Goal: Information Seeking & Learning: Find specific fact

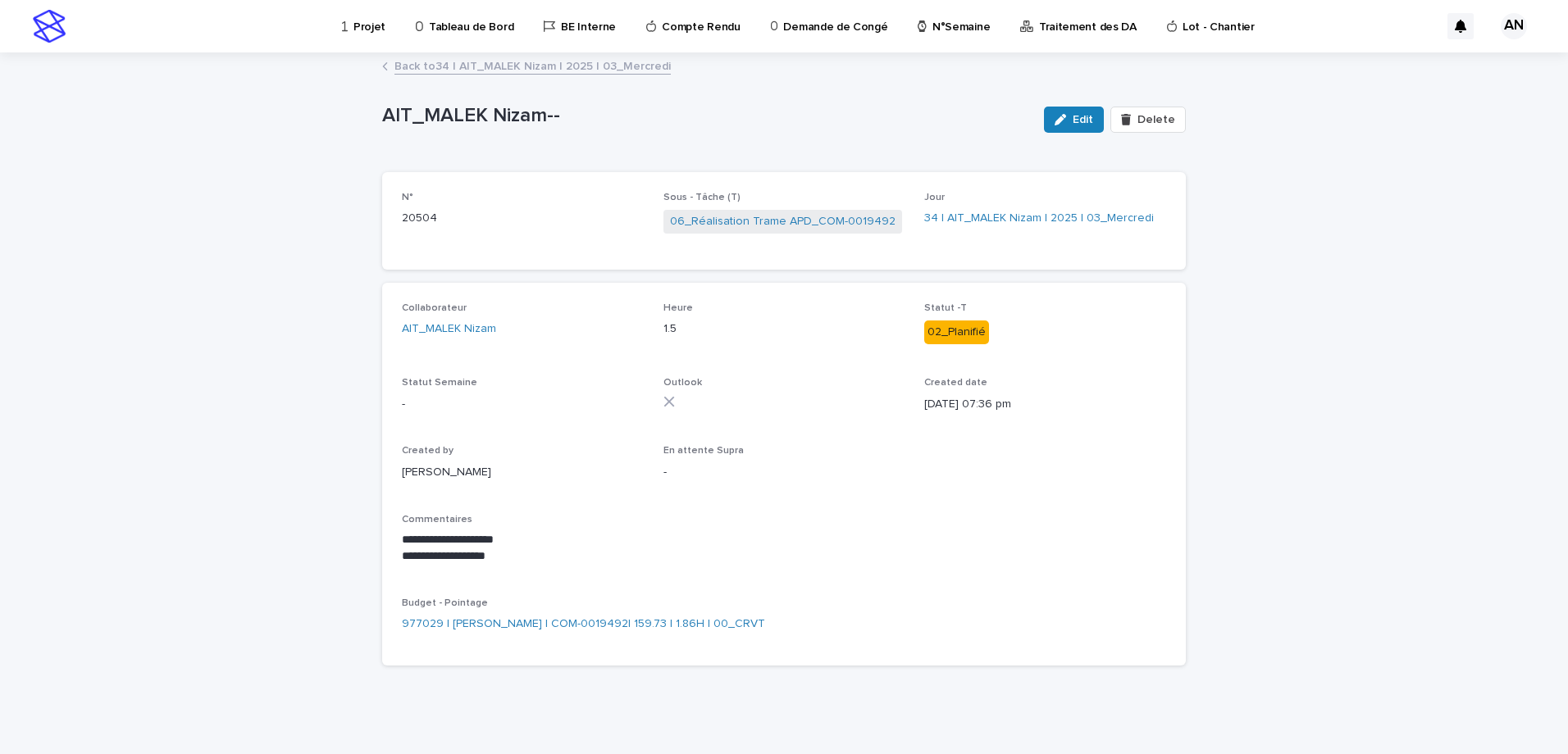
click at [348, 23] on div "Projet" at bounding box center [367, 17] width 53 height 34
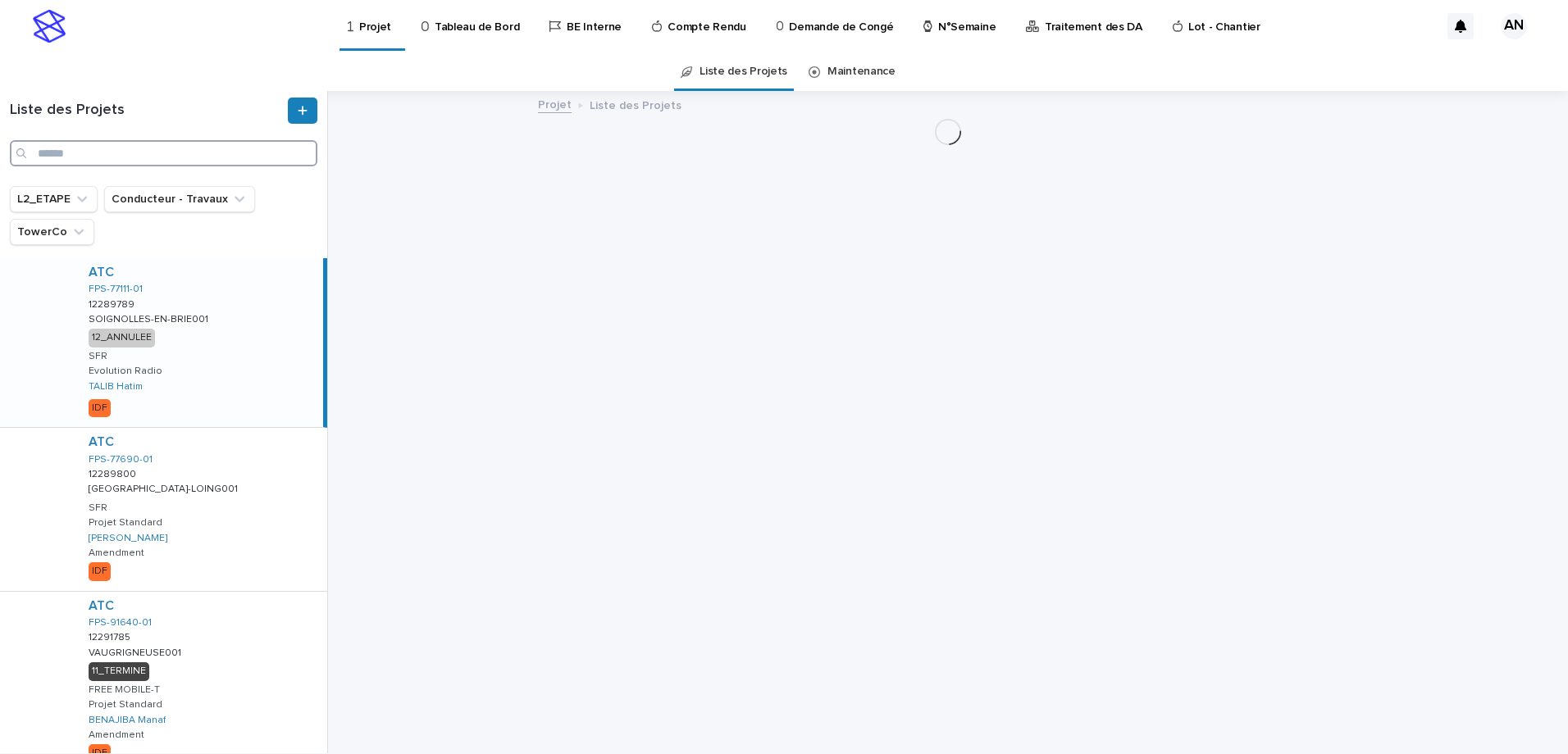
click at [202, 154] on input "Search" at bounding box center [164, 153] width 307 height 26
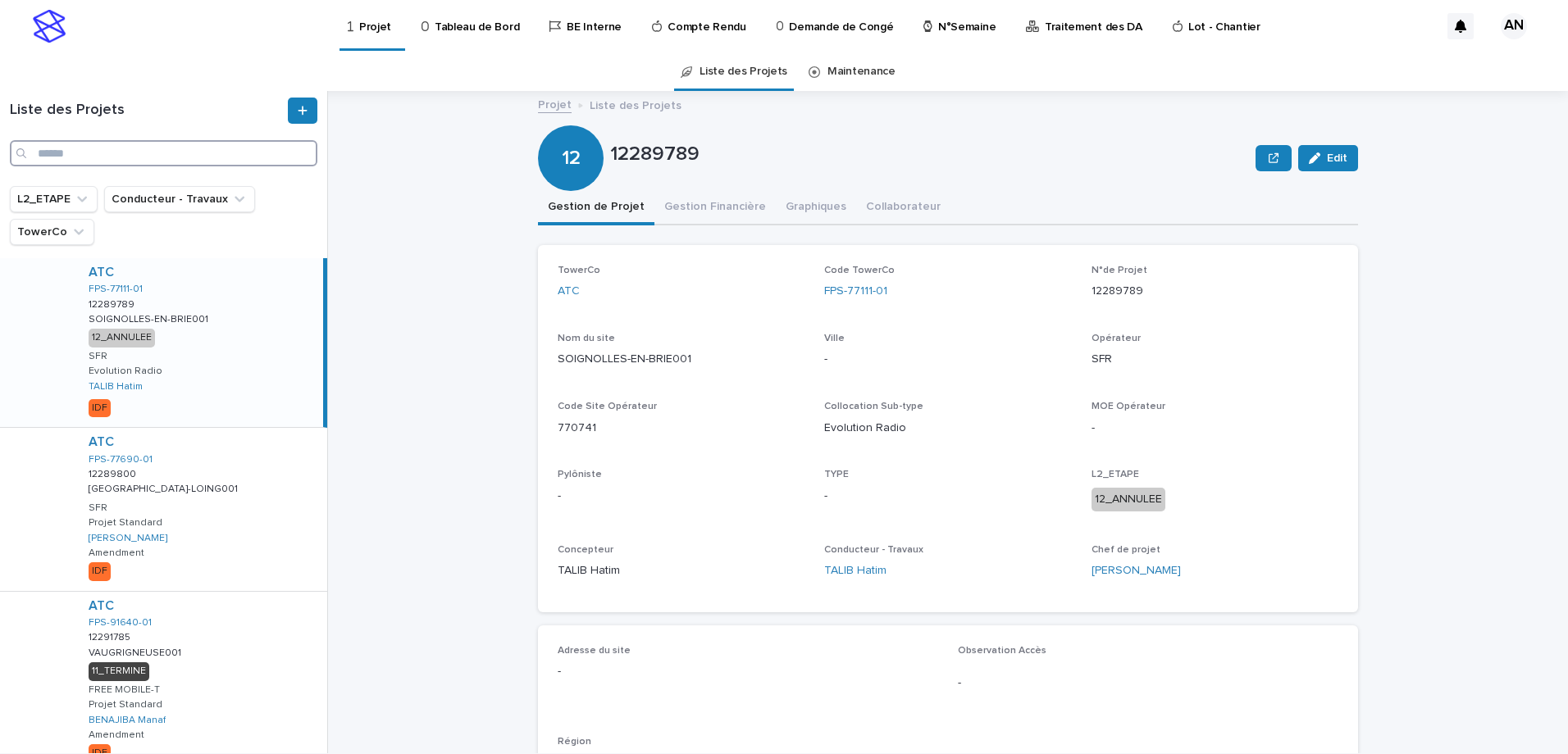
click at [157, 155] on input "Search" at bounding box center [164, 153] width 307 height 26
paste input "**********"
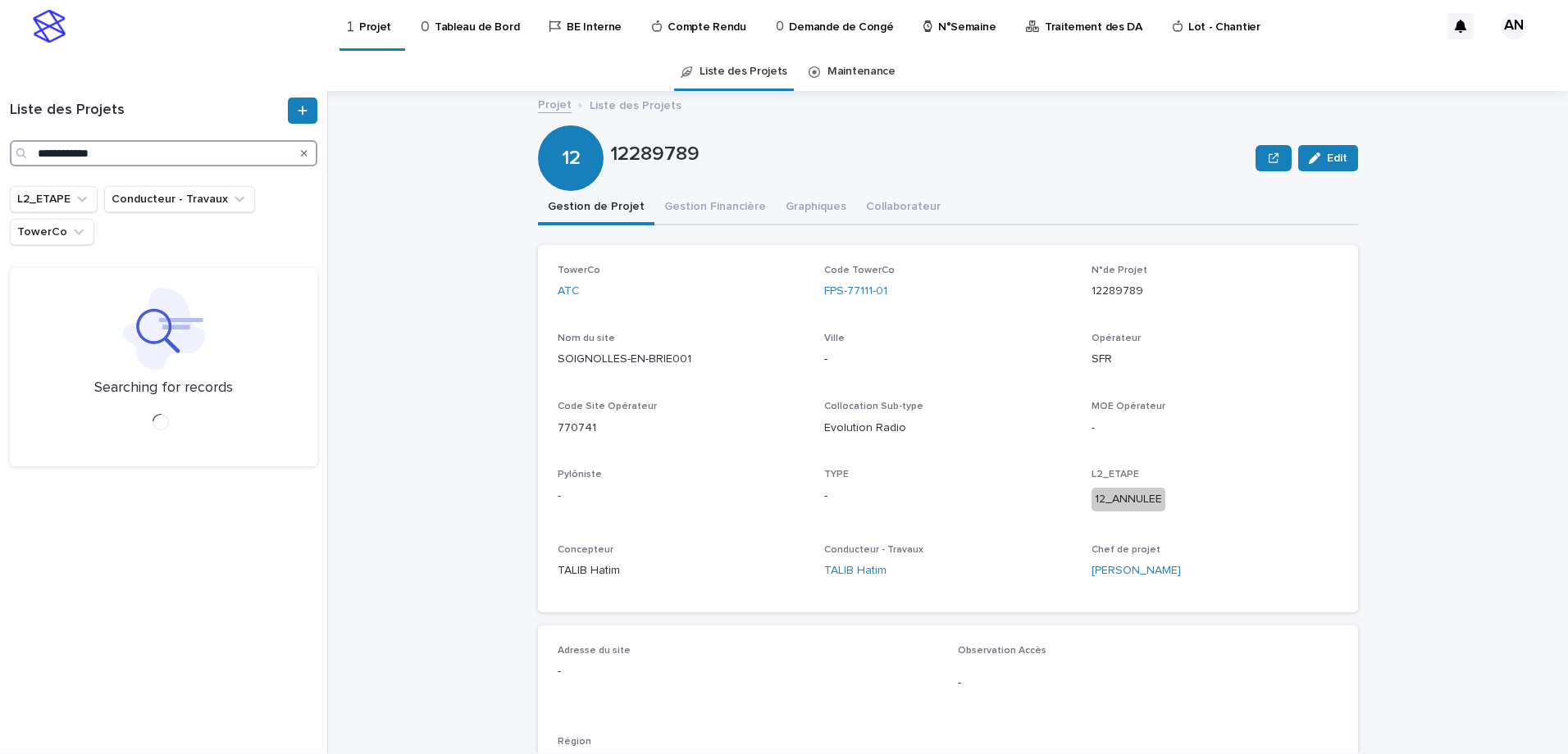
type input "**********"
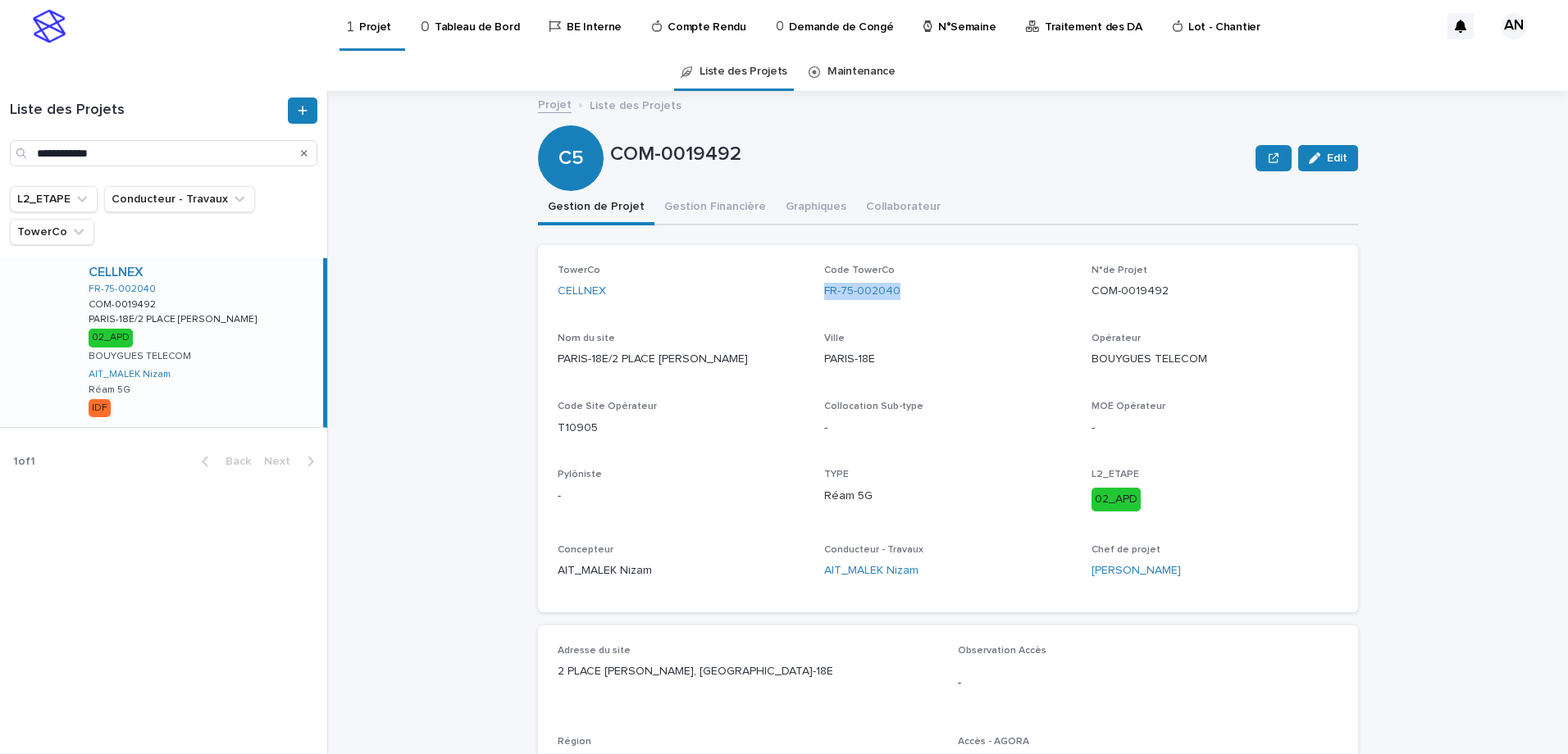
drag, startPoint x: 907, startPoint y: 298, endPoint x: 813, endPoint y: 310, distance: 94.8
click at [813, 310] on div "TowerCo CELLNEX Code TowerCo FR-75-002040 N°de Projet COM-0019492 Nom du site […" at bounding box center [948, 428] width 781 height 328
copy link "FR-75-002040"
drag, startPoint x: 1175, startPoint y: 289, endPoint x: 1085, endPoint y: 318, distance: 94.6
click at [1085, 318] on div "TowerCo CELLNEX Code TowerCo FR-75-002040 N°de Projet COM-0019492 Nom du site […" at bounding box center [948, 428] width 781 height 328
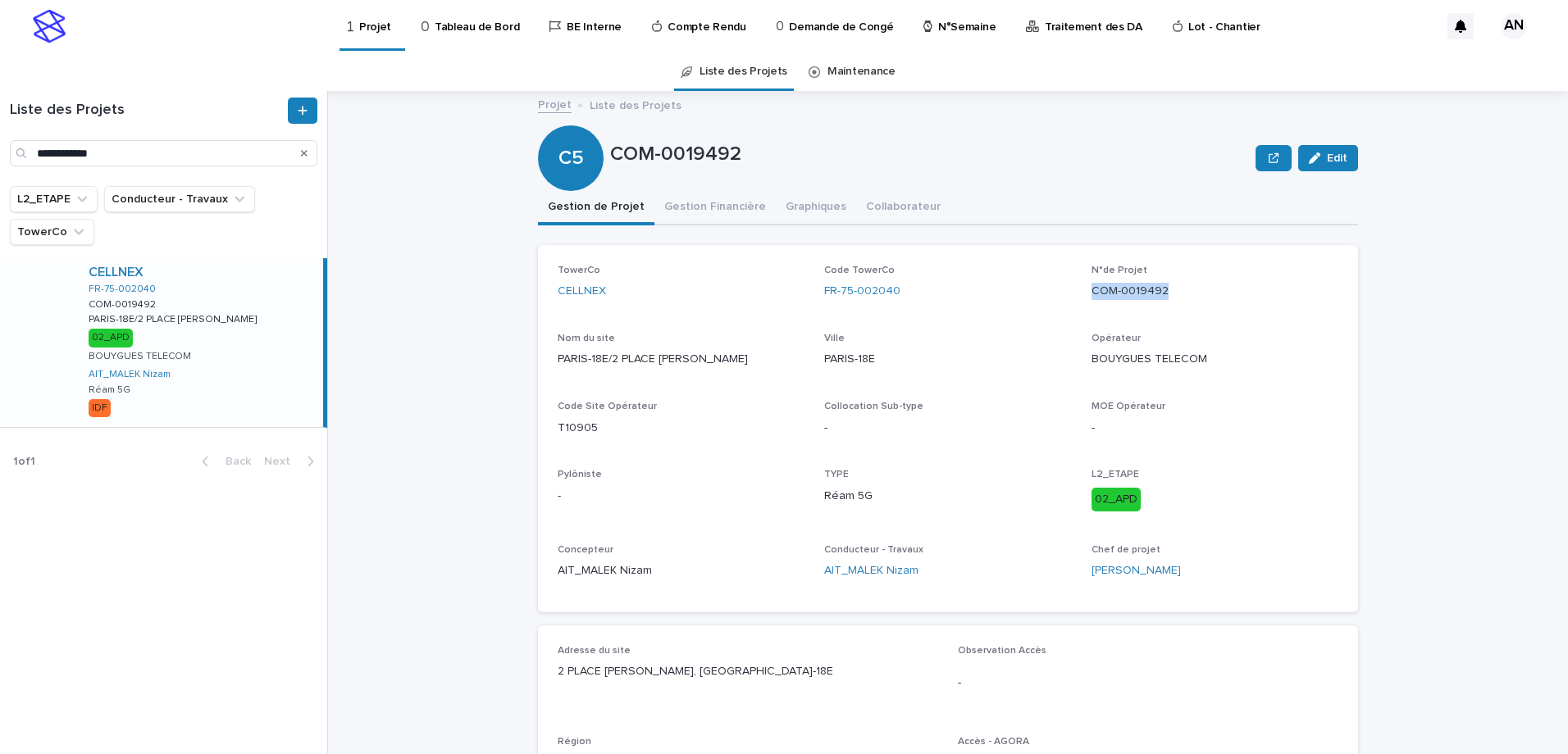
copy p "COM-0019492"
drag, startPoint x: 1214, startPoint y: 360, endPoint x: 1085, endPoint y: 366, distance: 129.1
click at [1091, 366] on p "BOUYGUES TELECOM" at bounding box center [1215, 359] width 247 height 18
copy p "BOUYGUES TELECOM"
drag, startPoint x: 752, startPoint y: 364, endPoint x: 544, endPoint y: 379, distance: 208.5
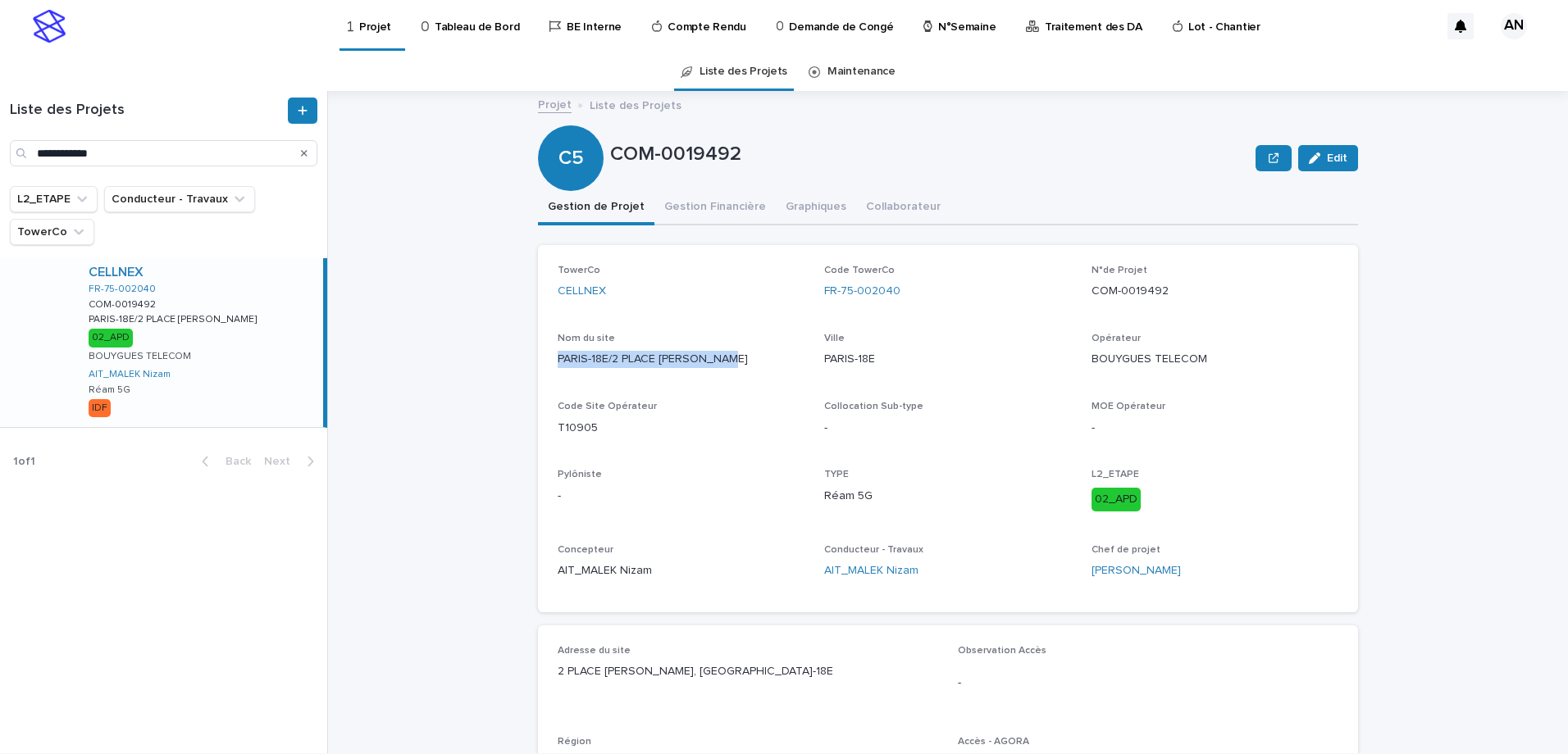
click at [544, 379] on div "TowerCo CELLNEX Code TowerCo FR-75-002040 N°de Projet COM-0019492 Nom du site […" at bounding box center [948, 429] width 820 height 367
copy p "PARIS-18E/2 PLACE [PERSON_NAME]"
drag, startPoint x: 598, startPoint y: 433, endPoint x: 549, endPoint y: 434, distance: 49.0
click at [549, 434] on div "TowerCo CELLNEX Code TowerCo FR-75-002040 N°de Projet COM-0019492 Nom du site […" at bounding box center [948, 429] width 820 height 367
copy p "T10905"
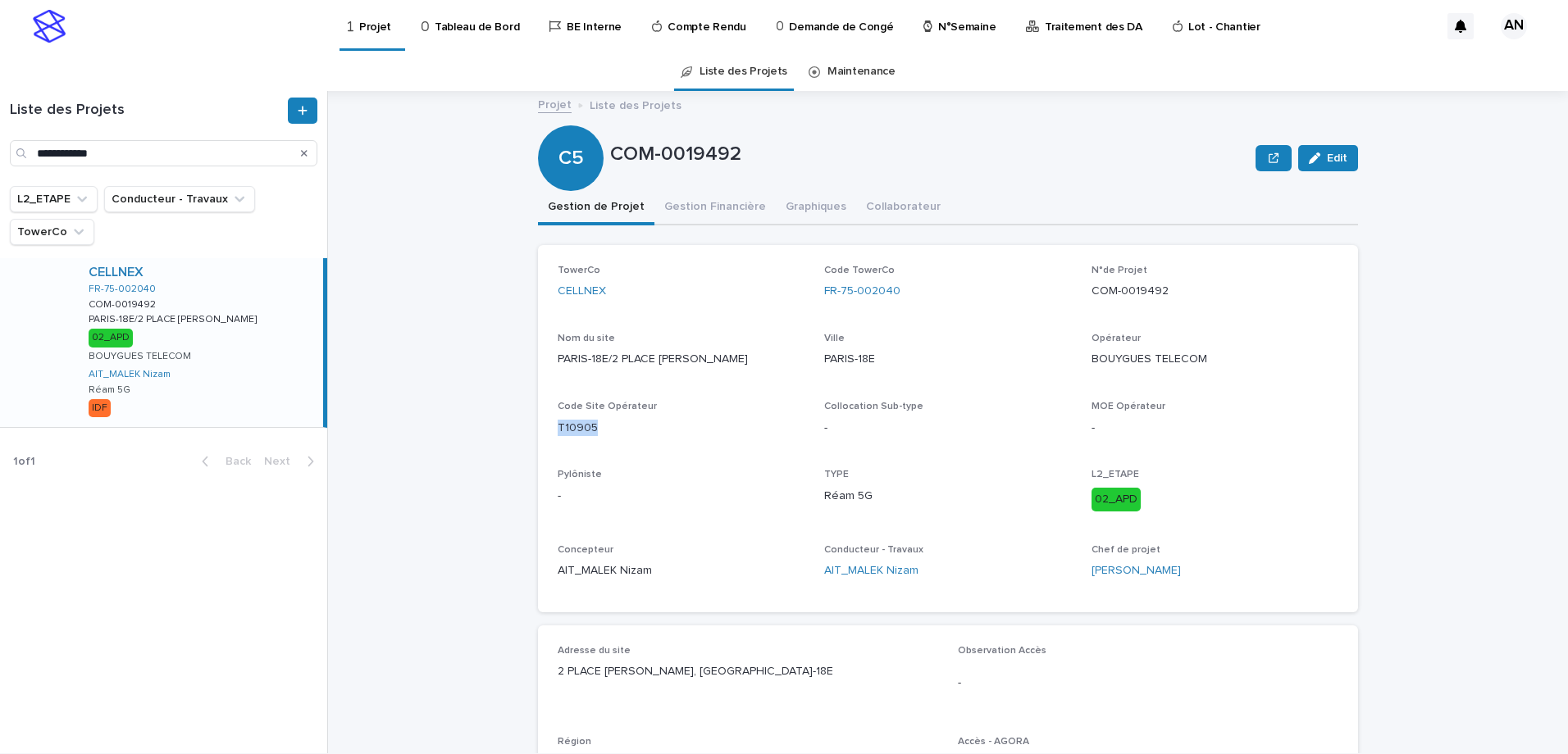
click at [938, 26] on p "N°Semaine" at bounding box center [966, 17] width 58 height 34
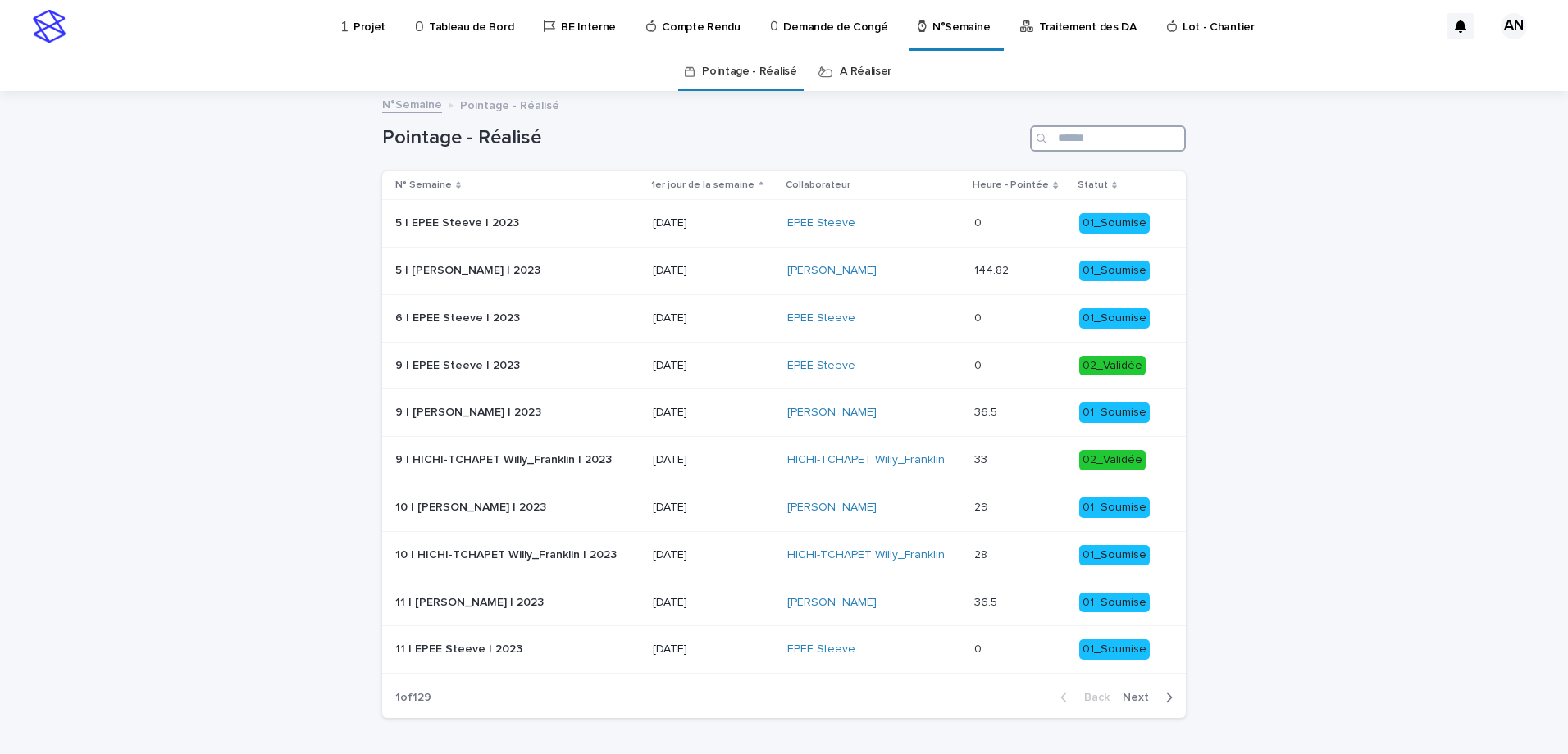
click at [1118, 133] on input "Search" at bounding box center [1107, 138] width 156 height 26
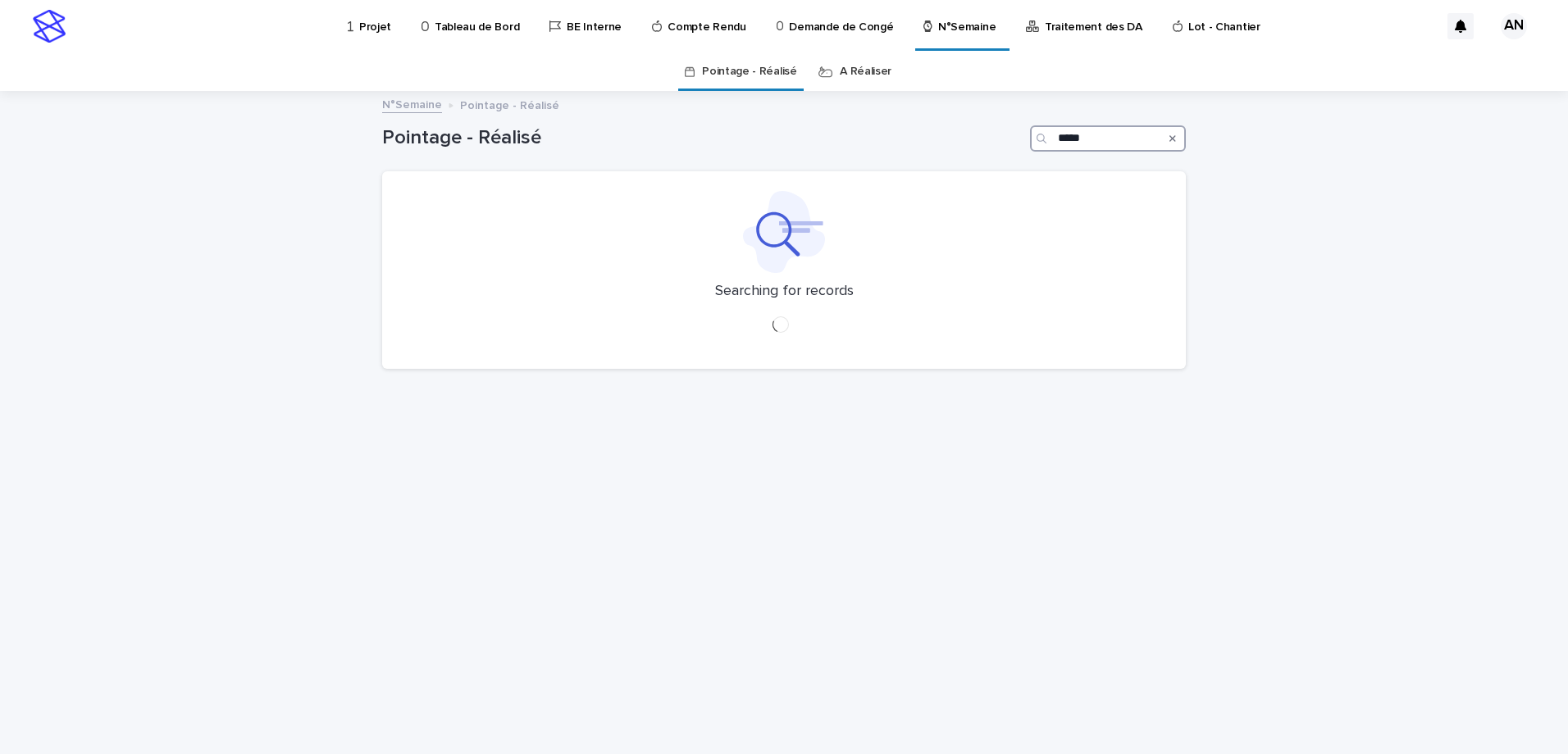
type input "*****"
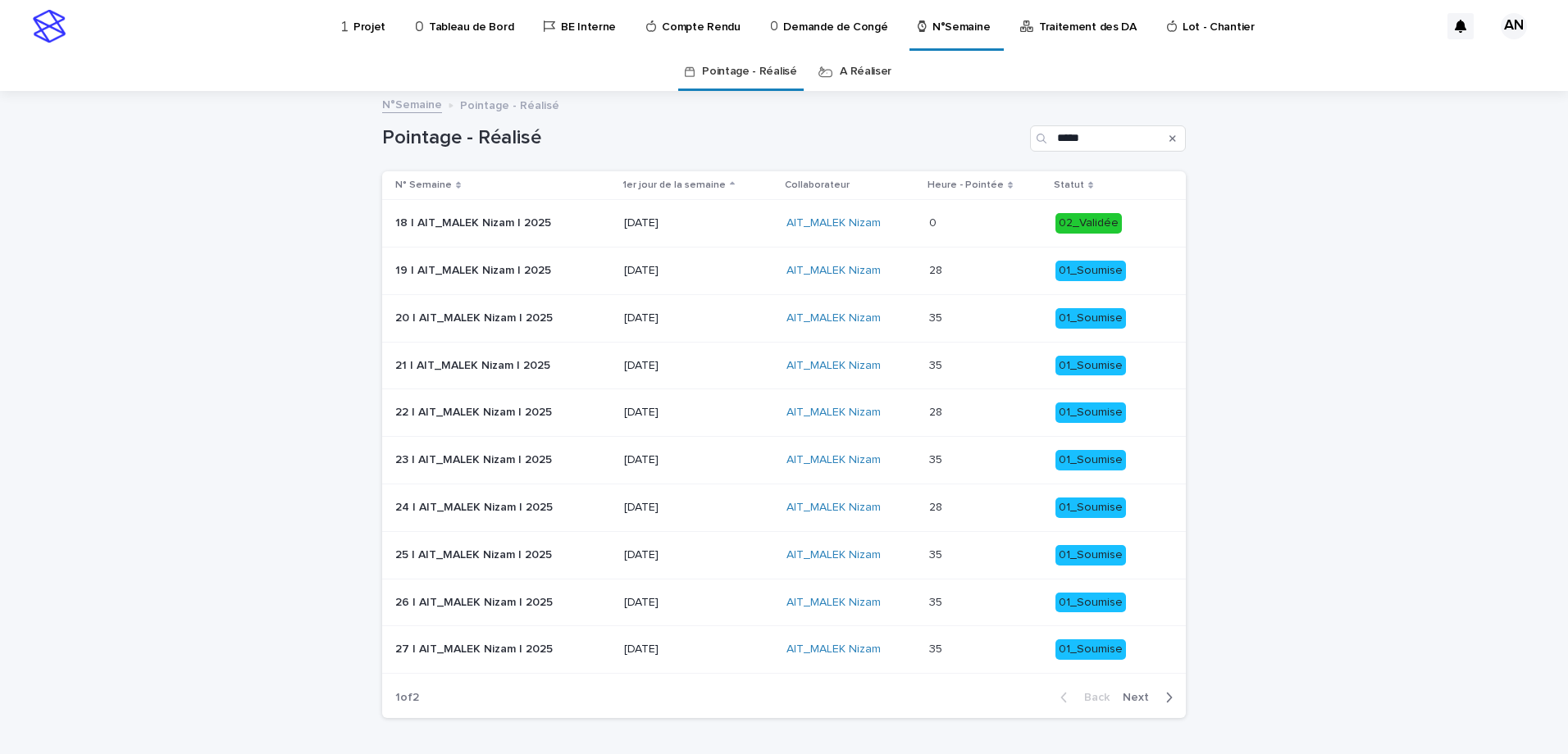
click at [851, 77] on link "A Réaliser" at bounding box center [866, 72] width 52 height 38
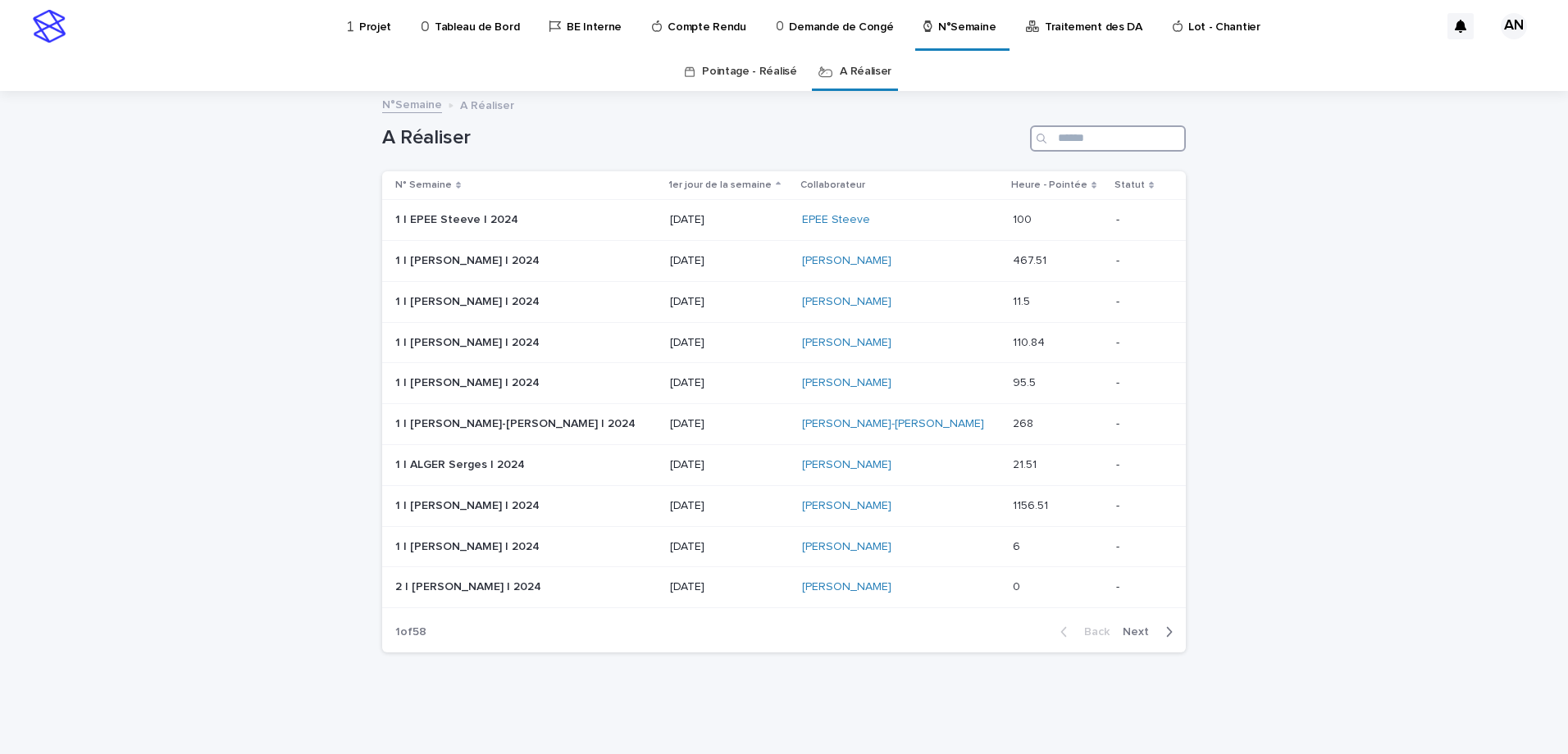
click at [1111, 139] on input "Search" at bounding box center [1107, 138] width 156 height 26
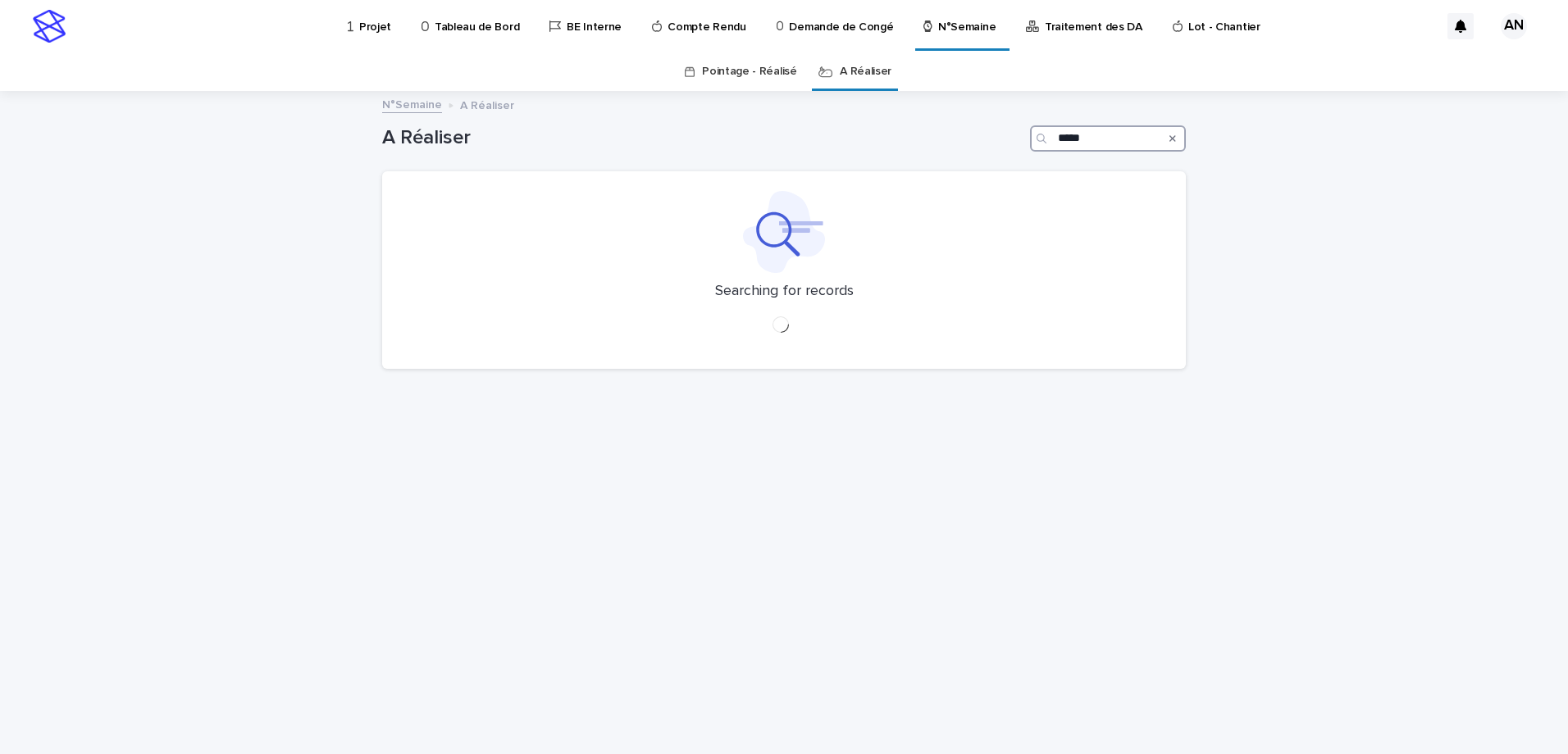
type input "*****"
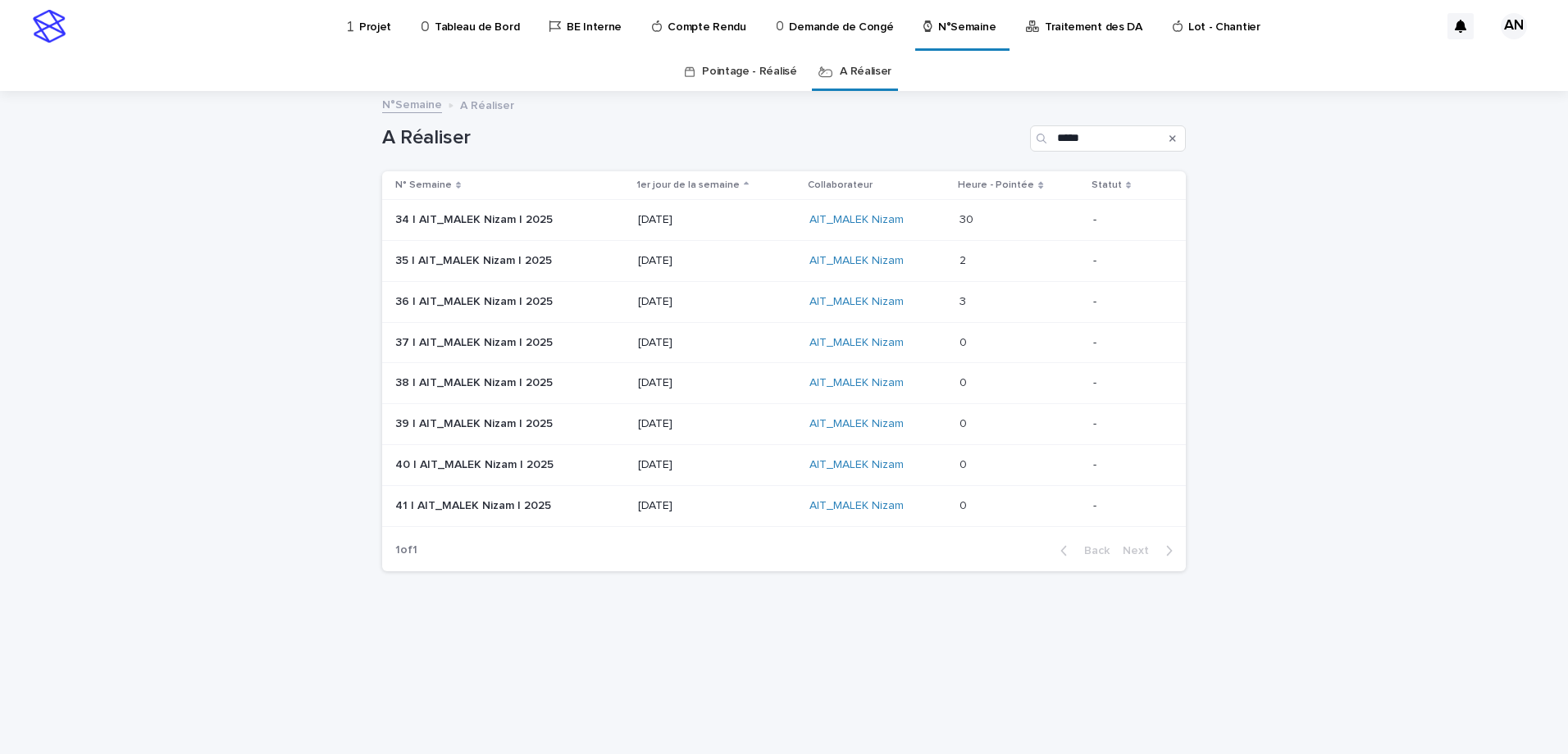
click at [1029, 224] on p at bounding box center [1019, 220] width 120 height 14
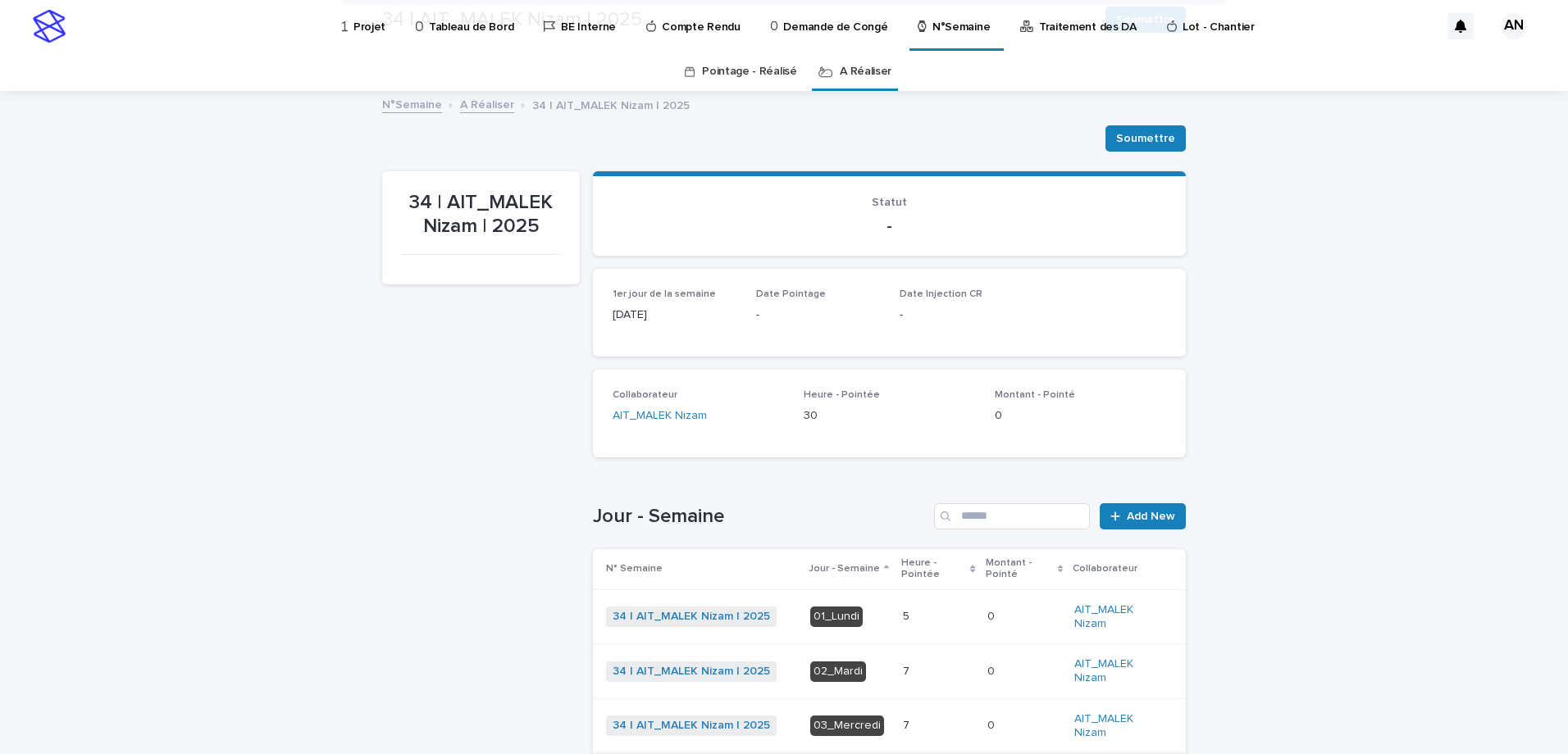
scroll to position [328, 0]
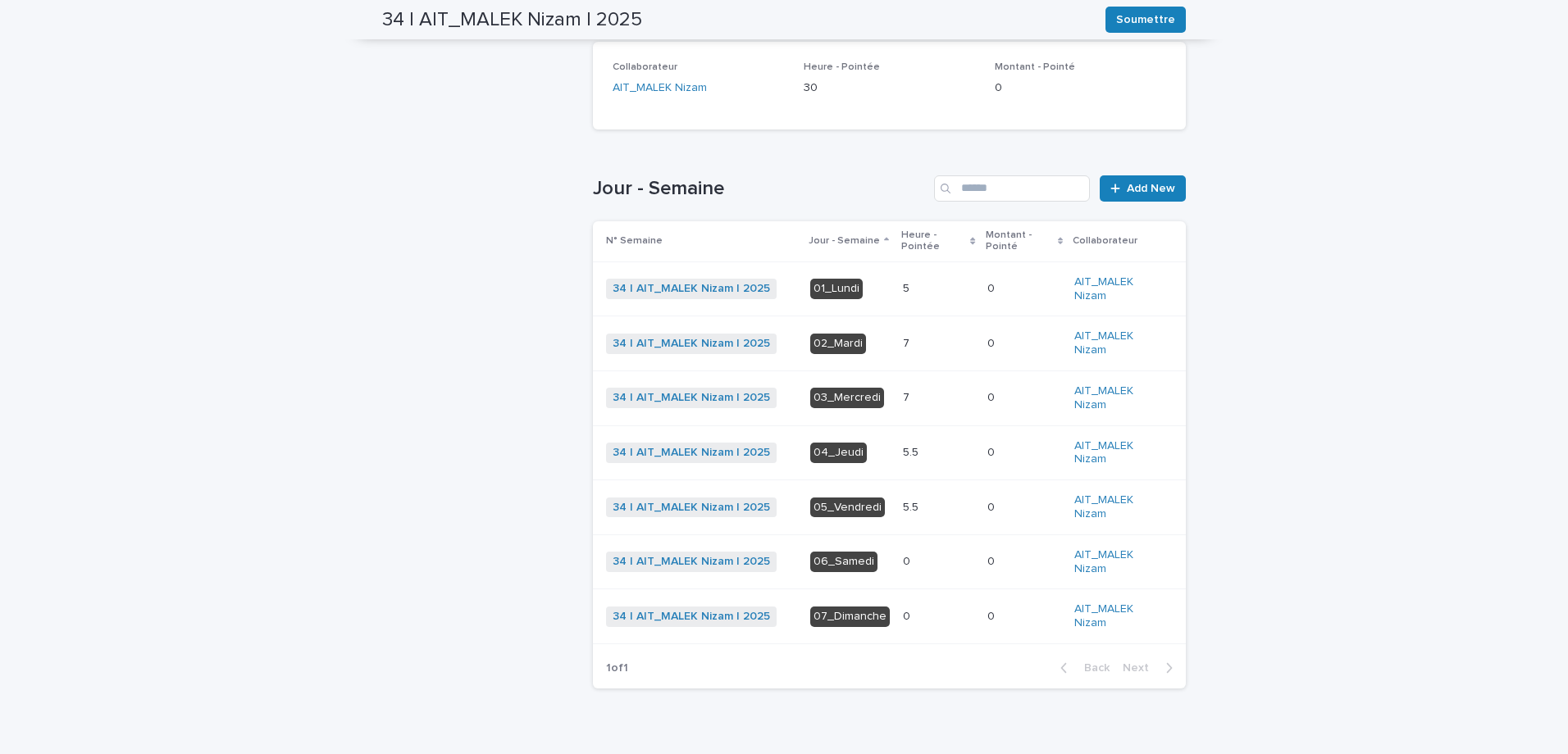
click at [919, 337] on p at bounding box center [938, 344] width 71 height 14
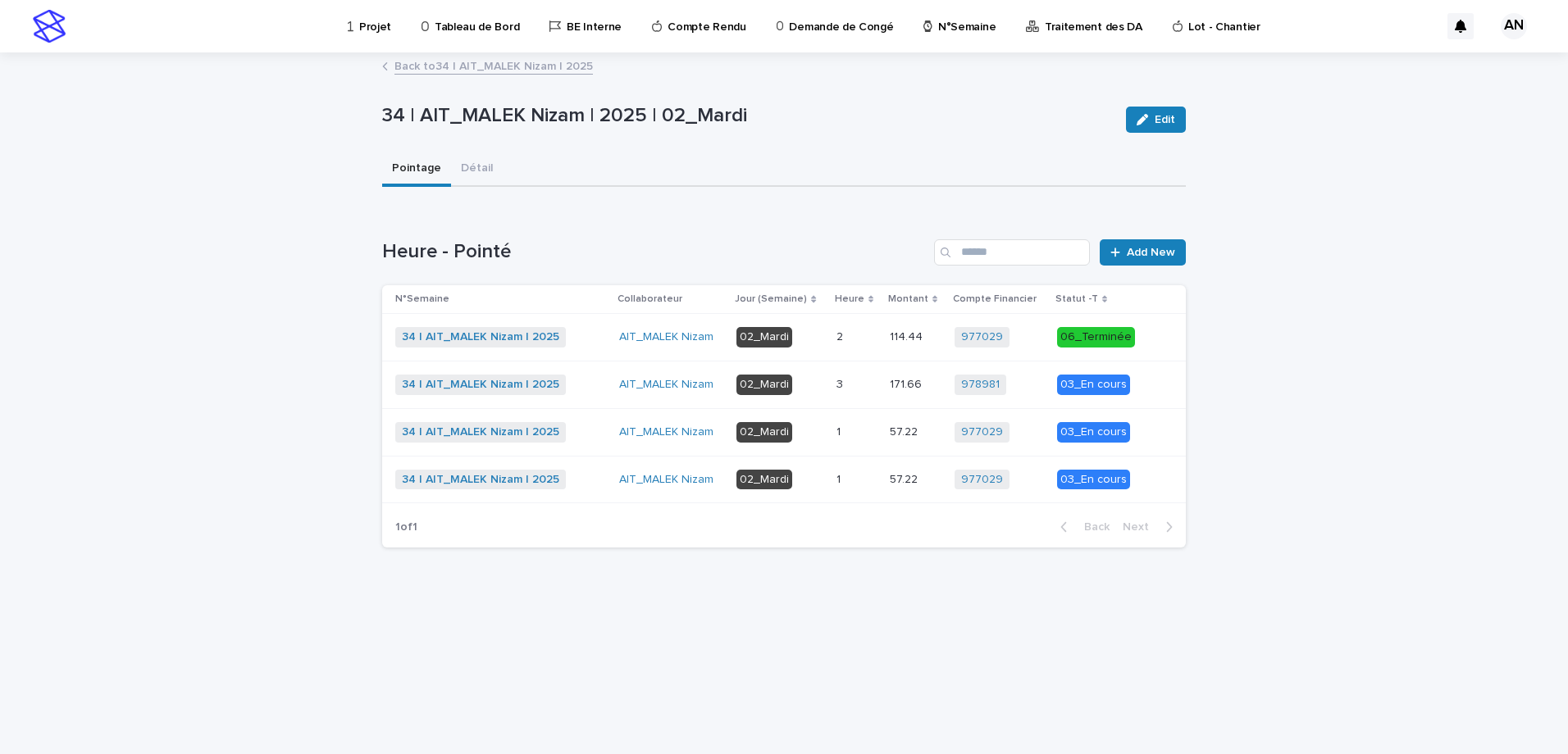
click at [504, 68] on link "Back to 34 | AIT_MALEK Nizam | 2025" at bounding box center [493, 65] width 199 height 19
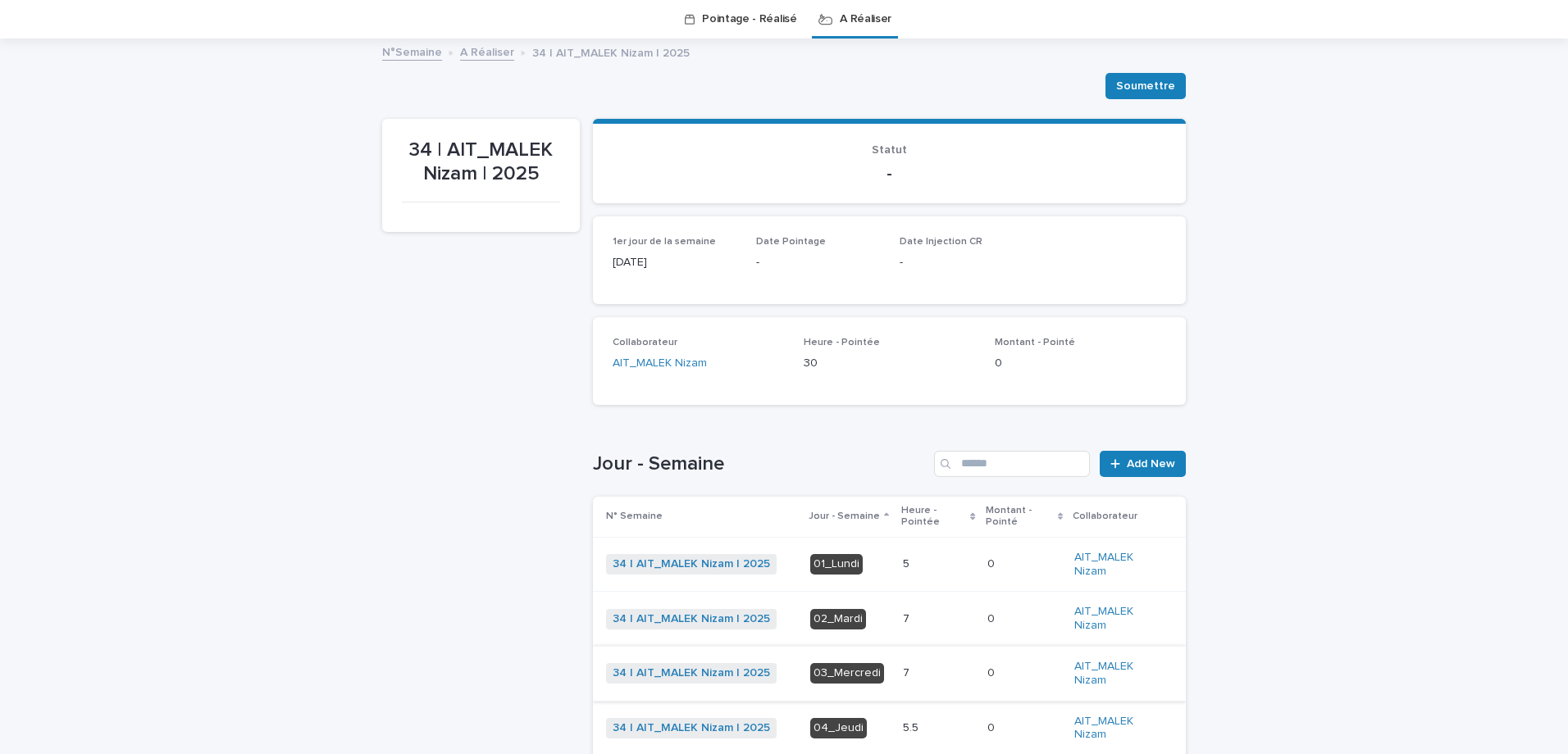
scroll to position [216, 0]
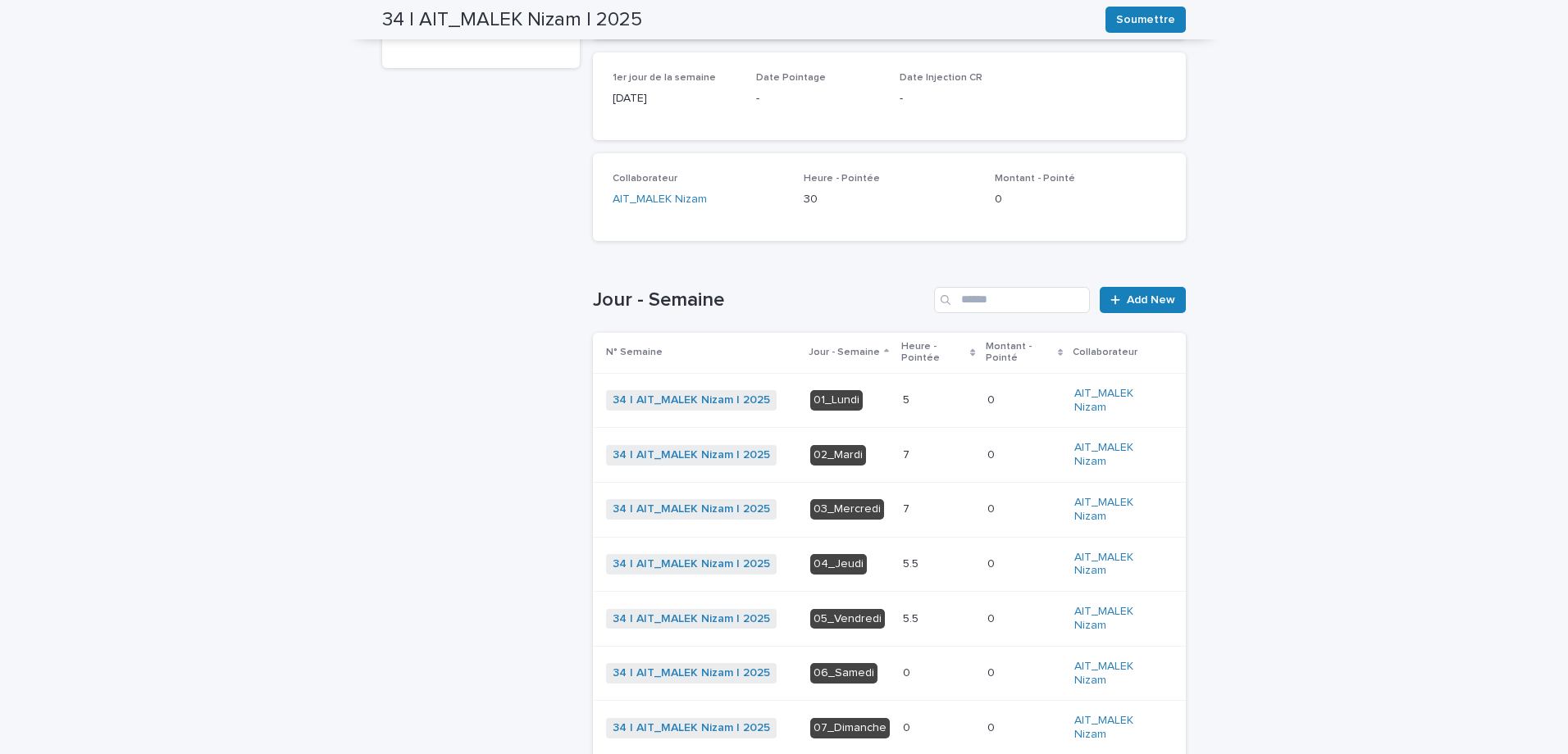
click at [937, 502] on div "7 7" at bounding box center [938, 509] width 71 height 27
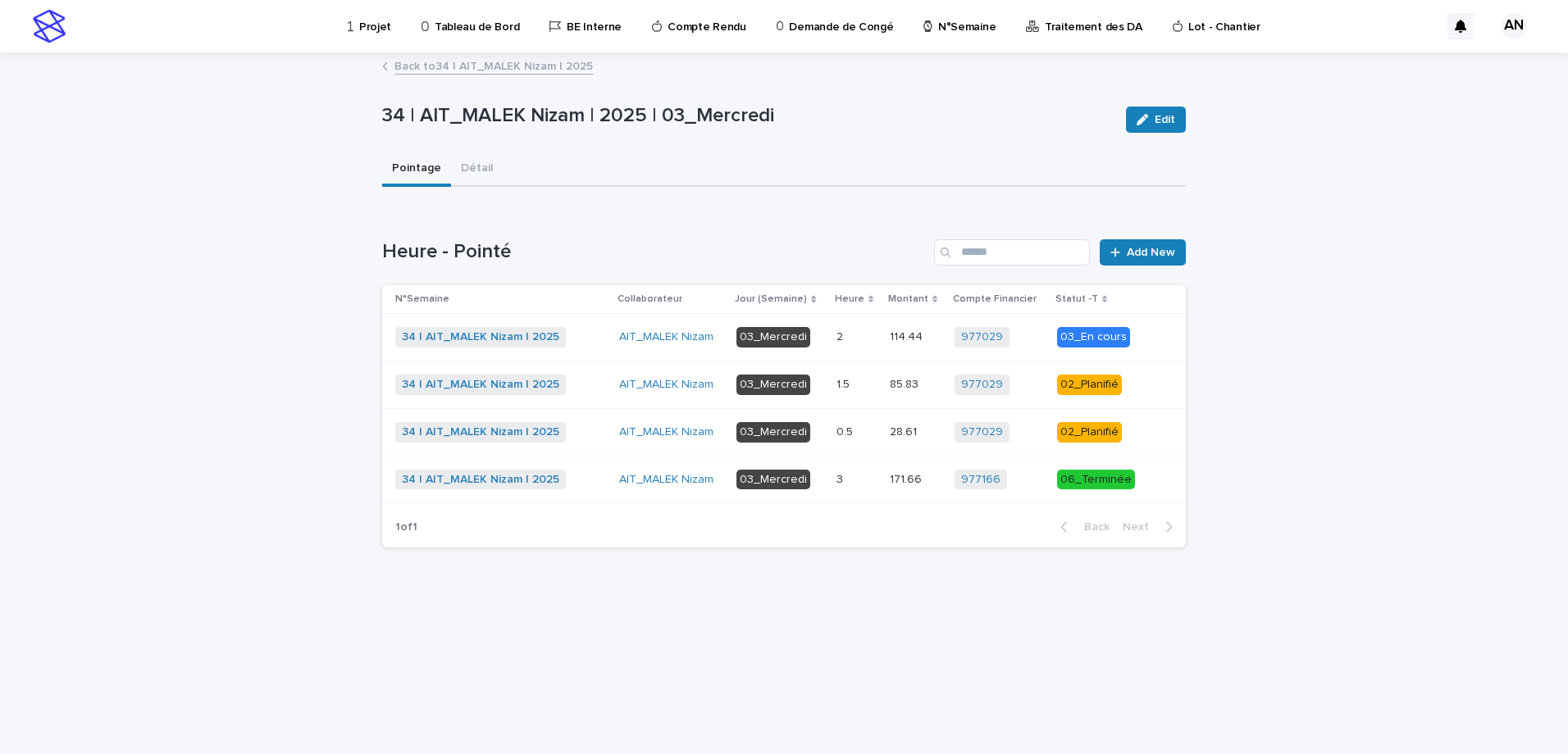
click at [863, 330] on div "2 2" at bounding box center [857, 337] width 40 height 27
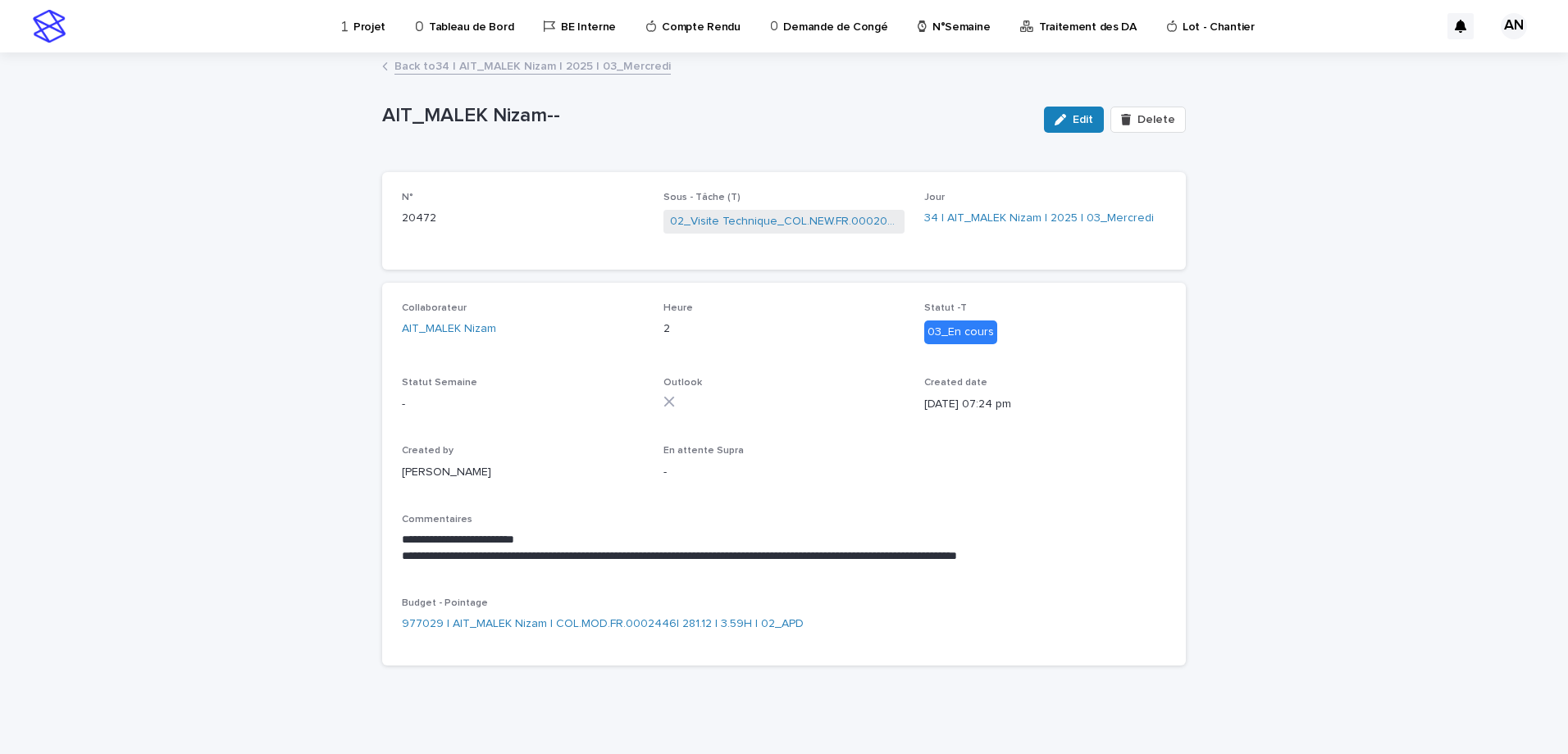
click at [598, 68] on link "Back to 34 | AIT_MALEK Nizam | 2025 | 03_Mercredi" at bounding box center [532, 65] width 276 height 19
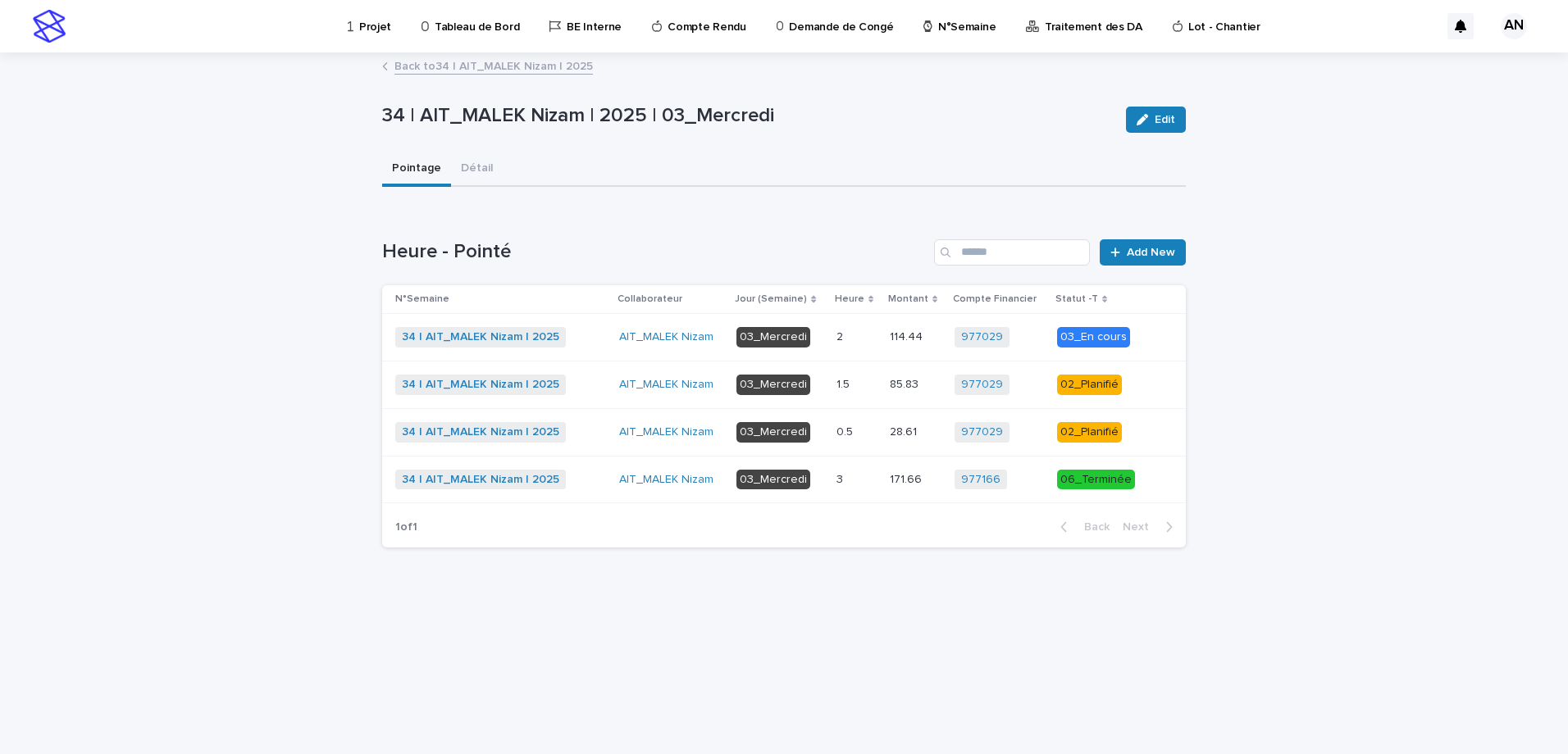
click at [863, 379] on p at bounding box center [857, 385] width 40 height 14
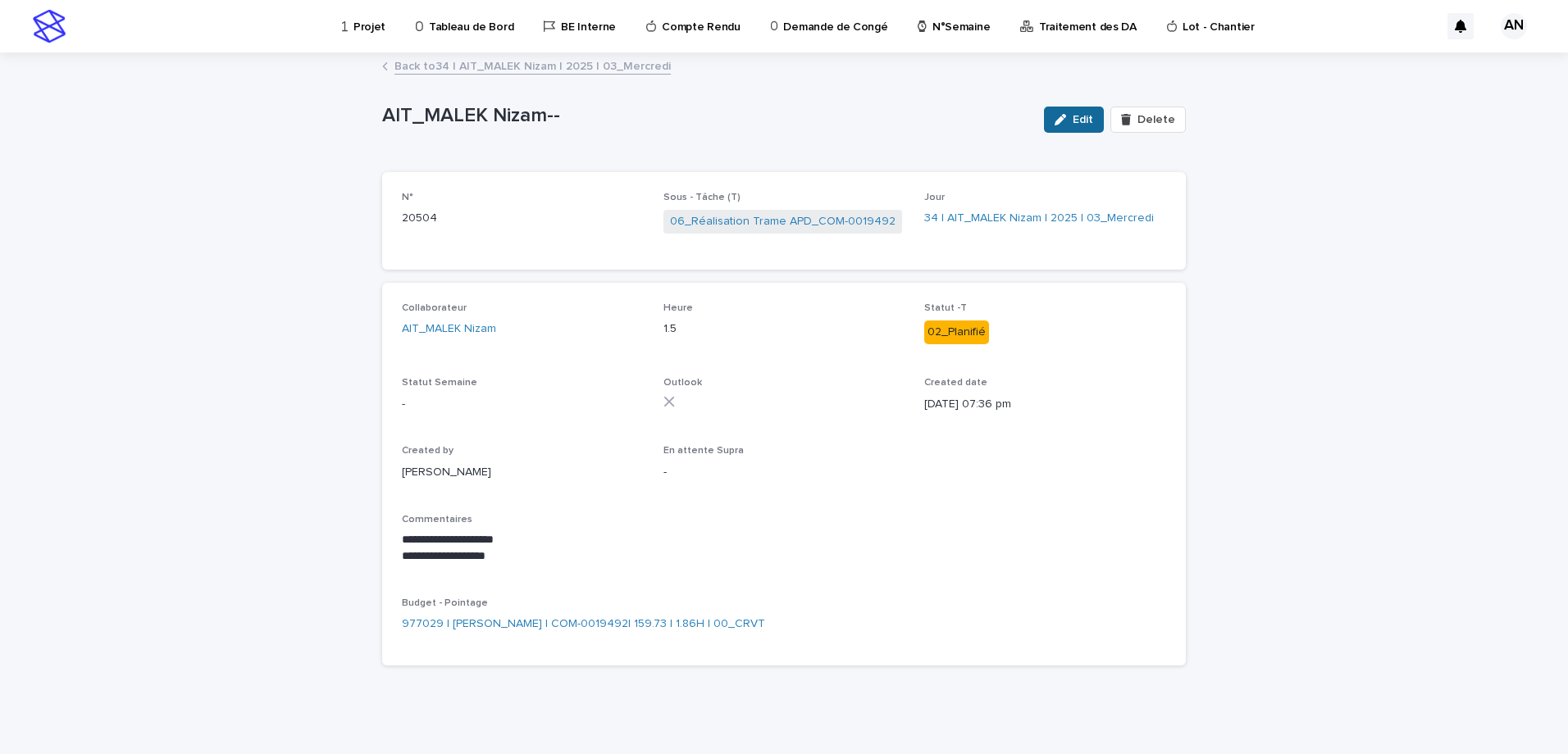
click at [1075, 113] on button "Edit" at bounding box center [1074, 119] width 60 height 26
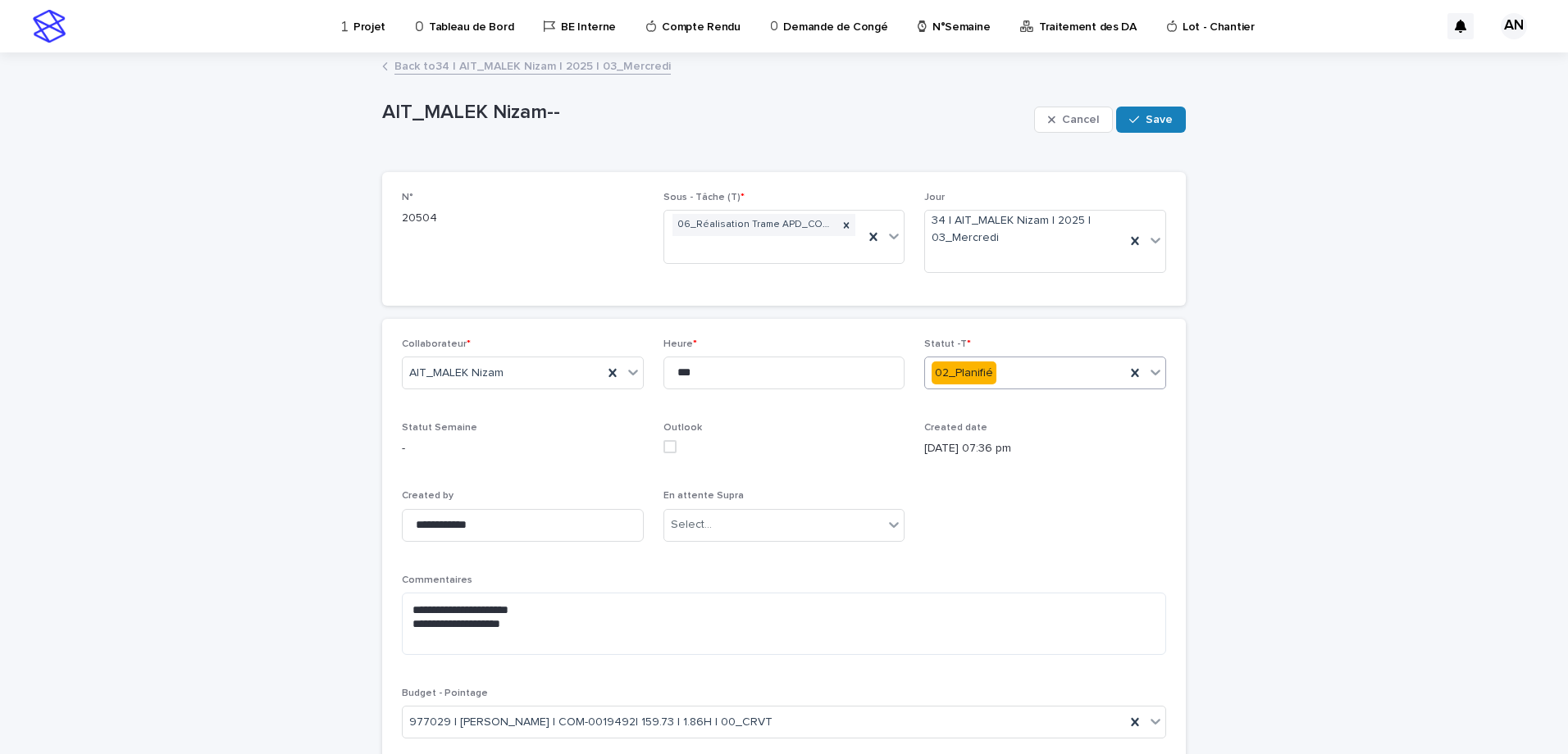
click at [1153, 377] on icon at bounding box center [1156, 372] width 17 height 17
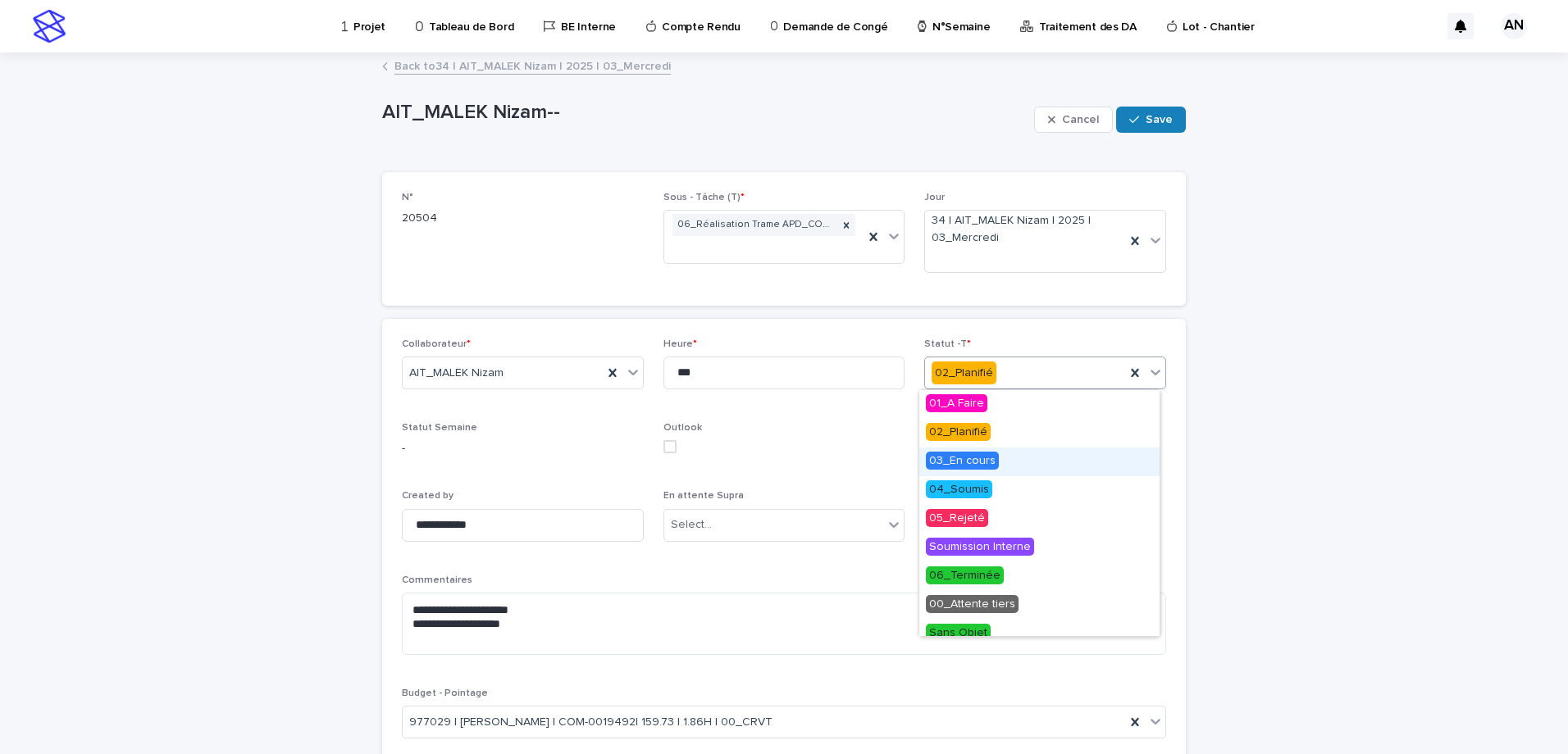
click at [998, 455] on div "03_En cours" at bounding box center [1039, 462] width 240 height 28
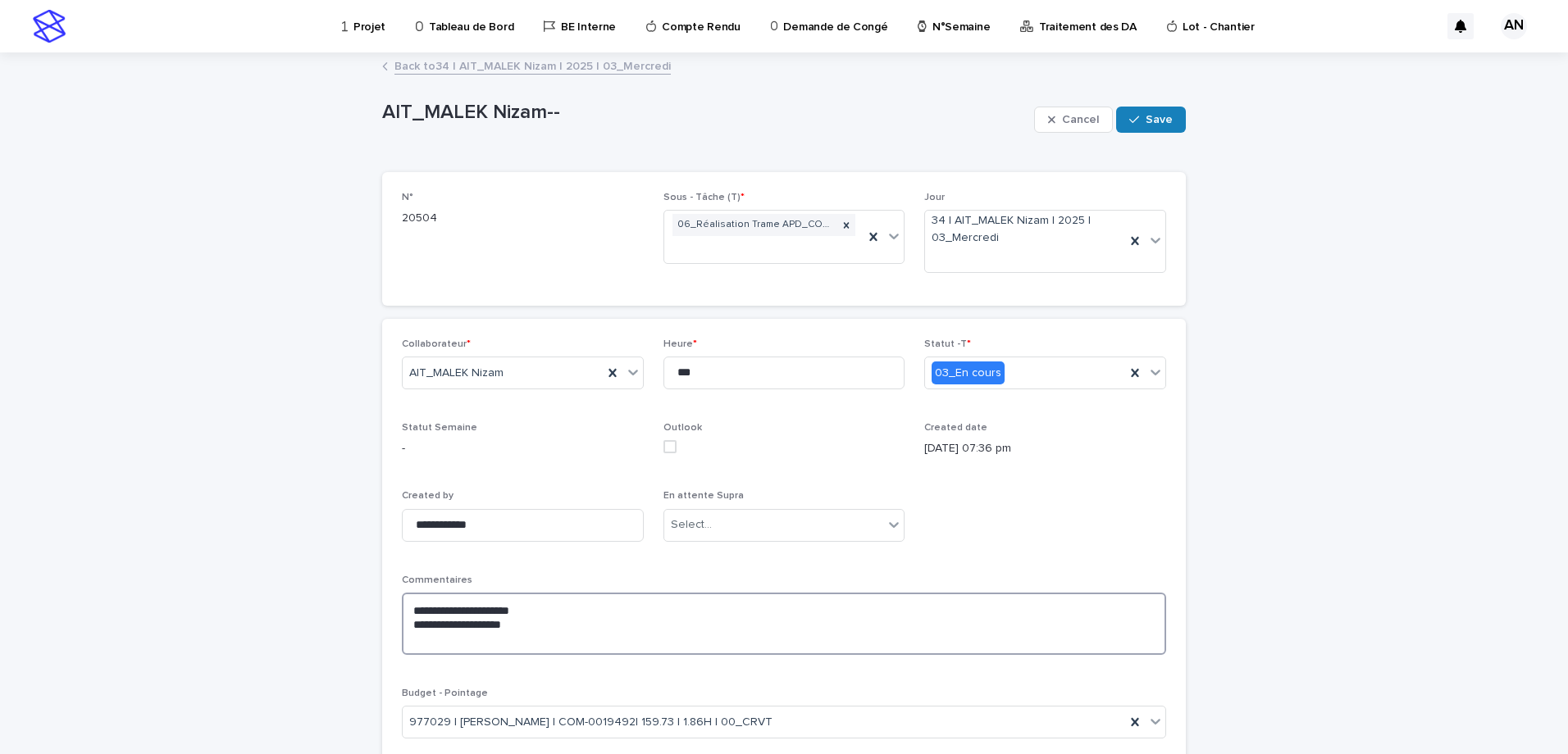
click at [536, 620] on textarea "**********" at bounding box center [783, 624] width 764 height 63
type textarea "**********"
click at [1146, 123] on span "Save" at bounding box center [1159, 120] width 27 height 12
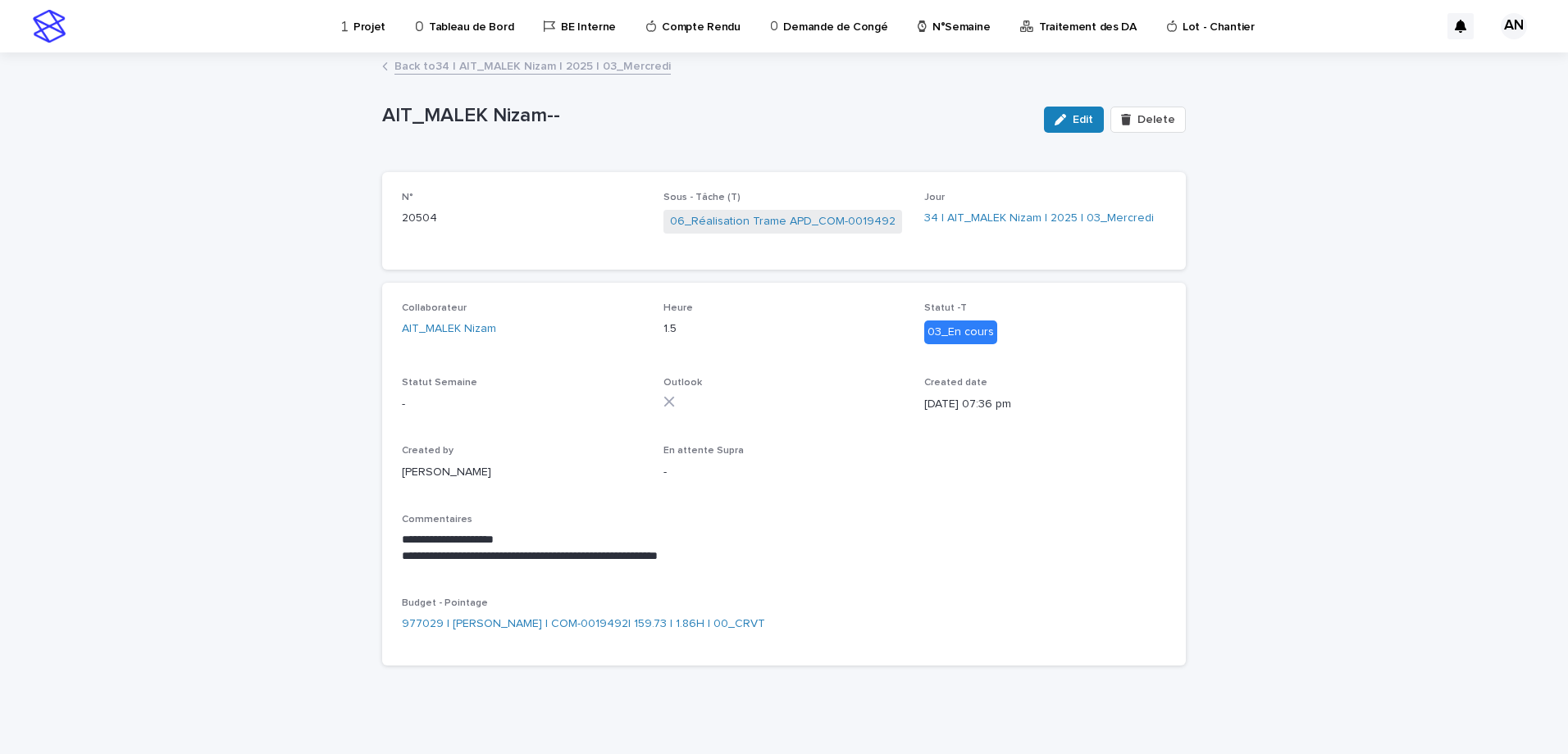
click at [568, 65] on link "Back to 34 | AIT_MALEK Nizam | 2025 | 03_Mercredi" at bounding box center [532, 65] width 276 height 19
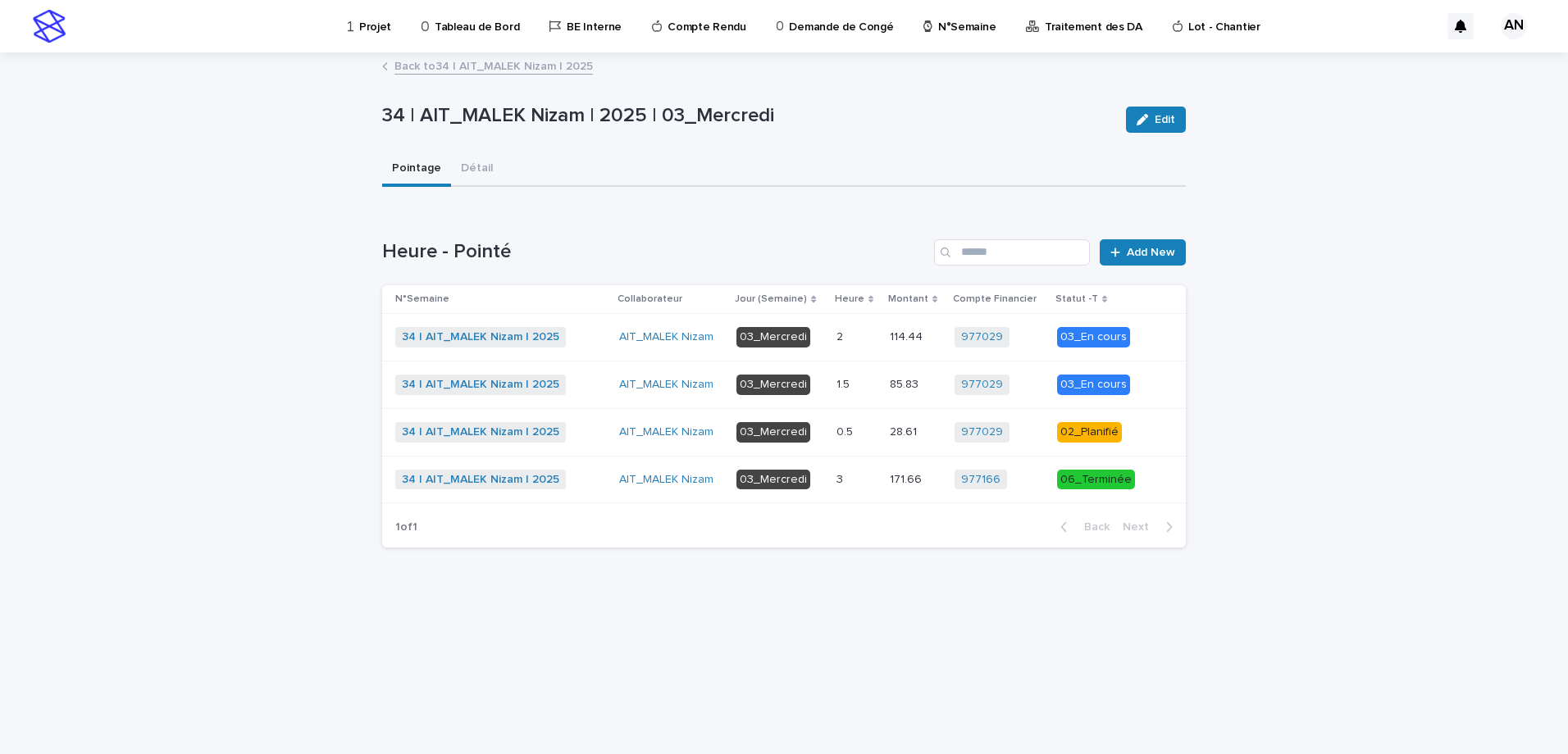
click at [862, 437] on p at bounding box center [857, 433] width 40 height 14
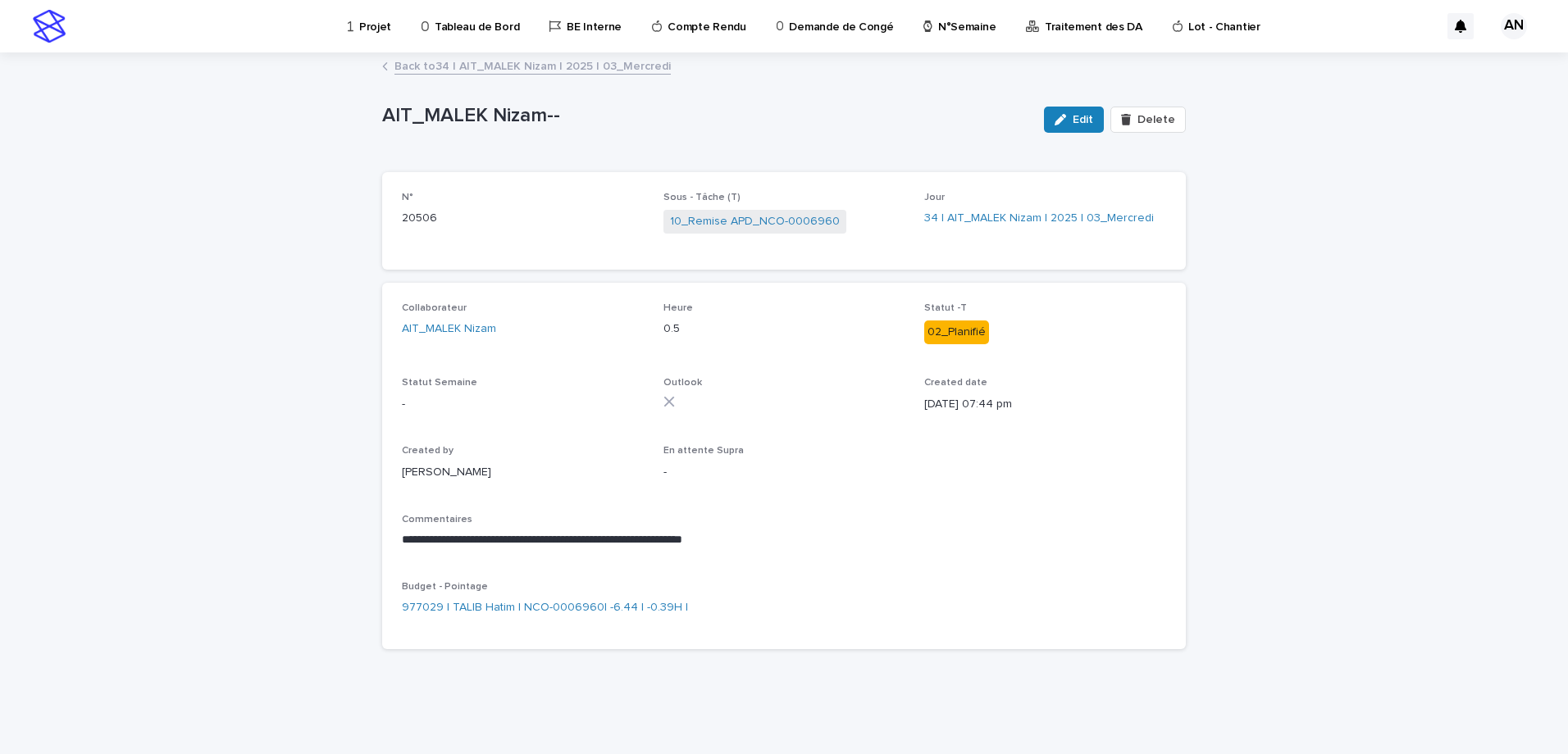
click at [585, 61] on link "Back to 34 | AIT_MALEK Nizam | 2025 | 03_Mercredi" at bounding box center [532, 65] width 276 height 19
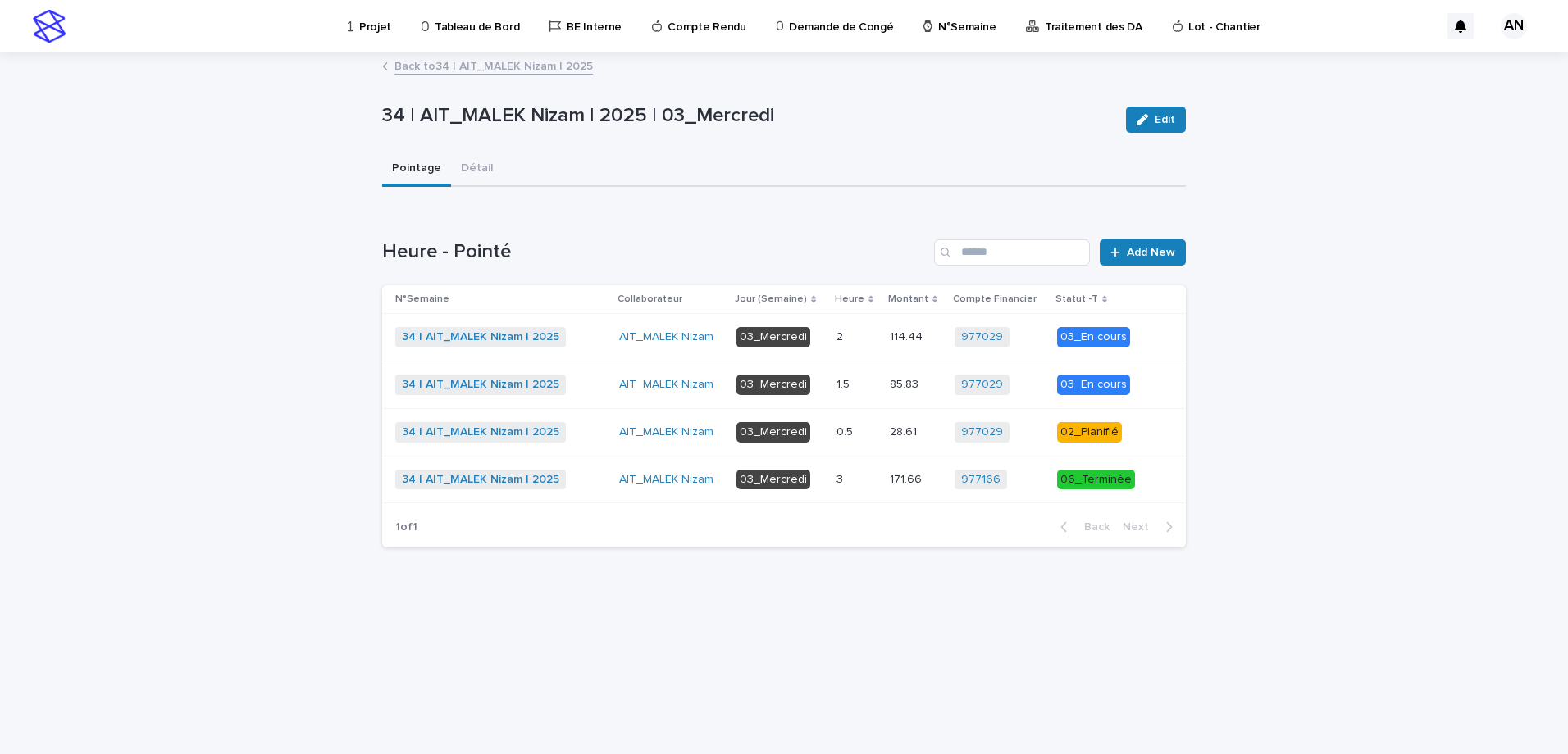
click at [877, 390] on p at bounding box center [857, 385] width 40 height 14
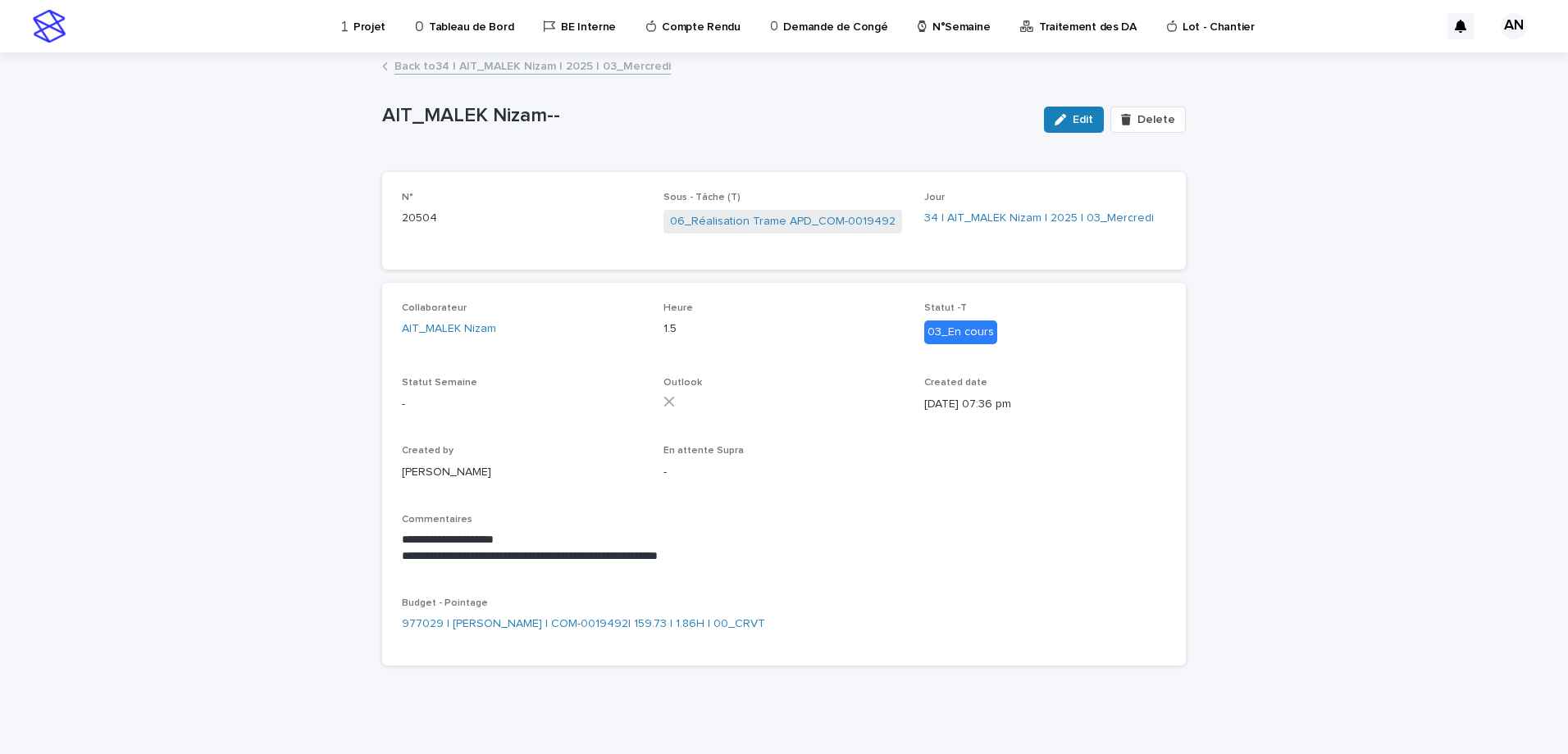
click at [562, 64] on link "Back to 34 | AIT_MALEK Nizam | 2025 | 03_Mercredi" at bounding box center [532, 65] width 276 height 19
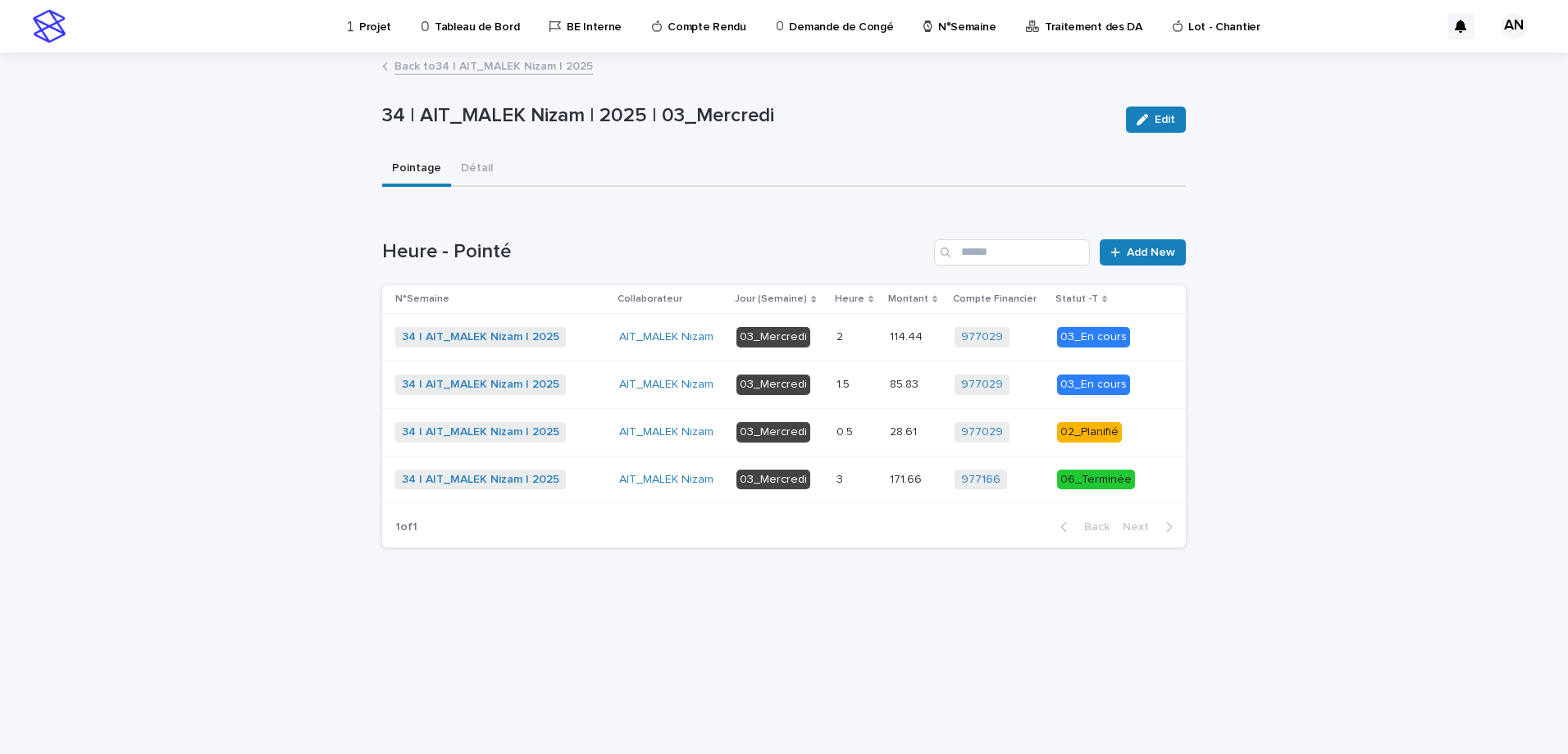
click at [550, 68] on link "Back to 34 | AIT_MALEK Nizam | 2025" at bounding box center [493, 65] width 199 height 19
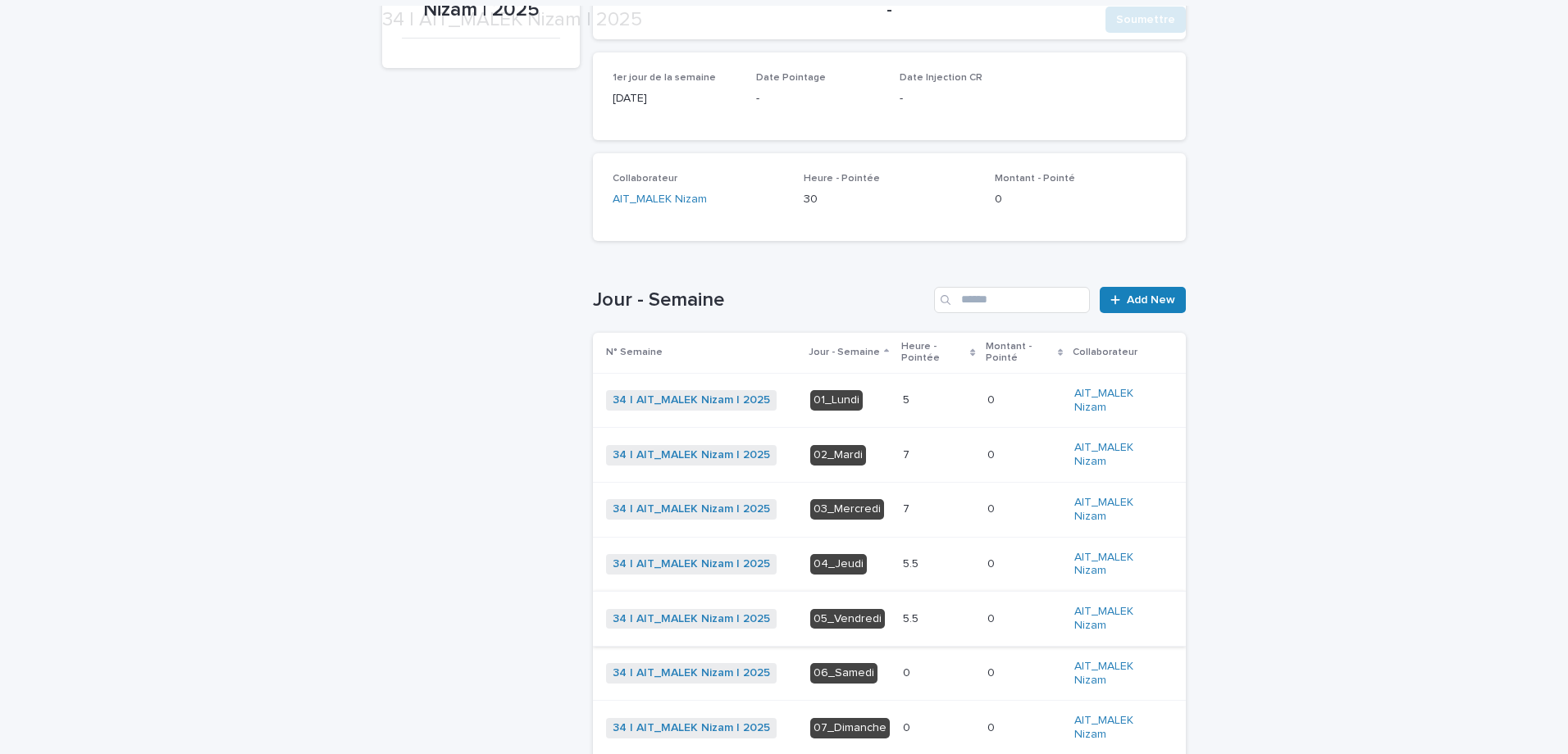
scroll to position [298, 0]
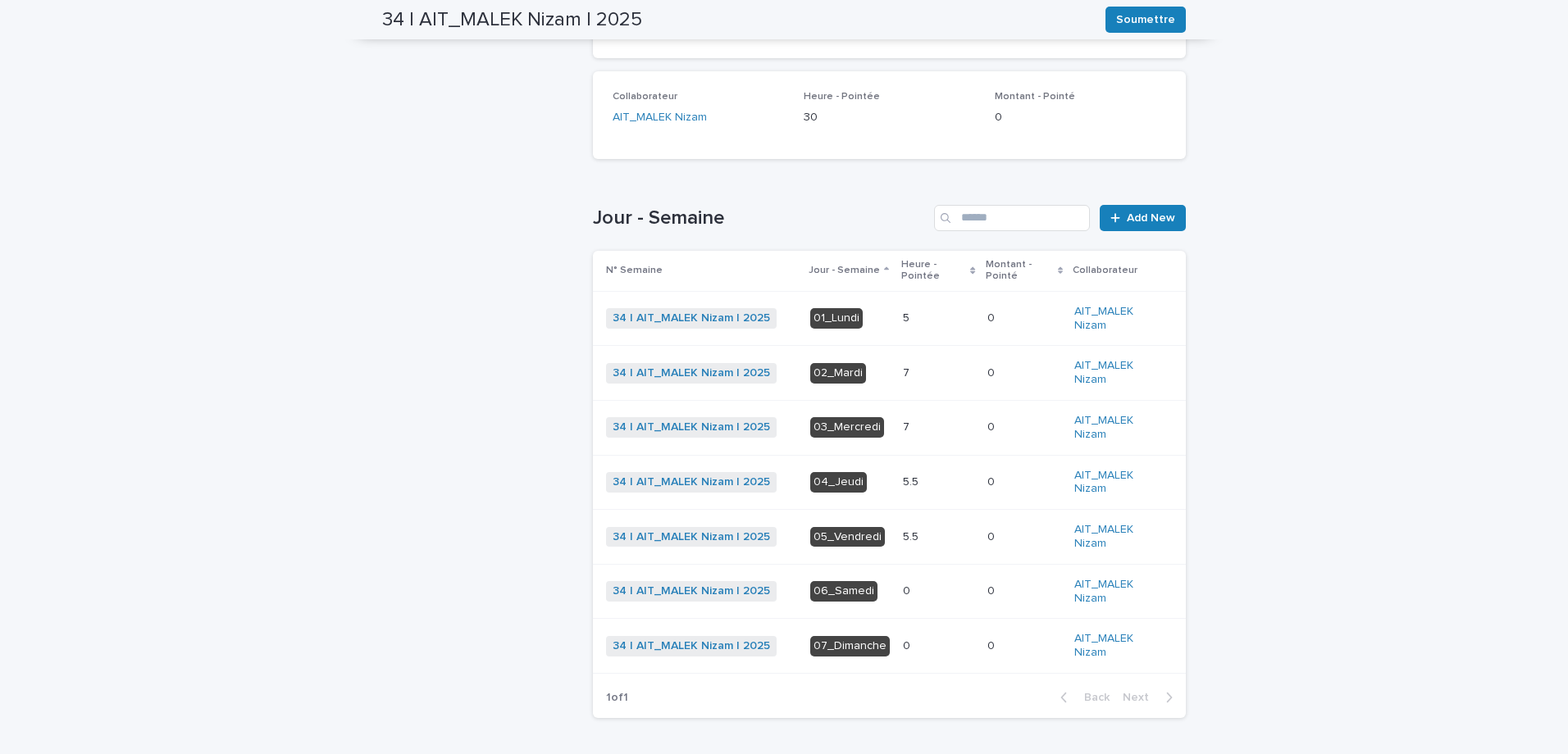
click at [909, 370] on p at bounding box center [938, 373] width 71 height 14
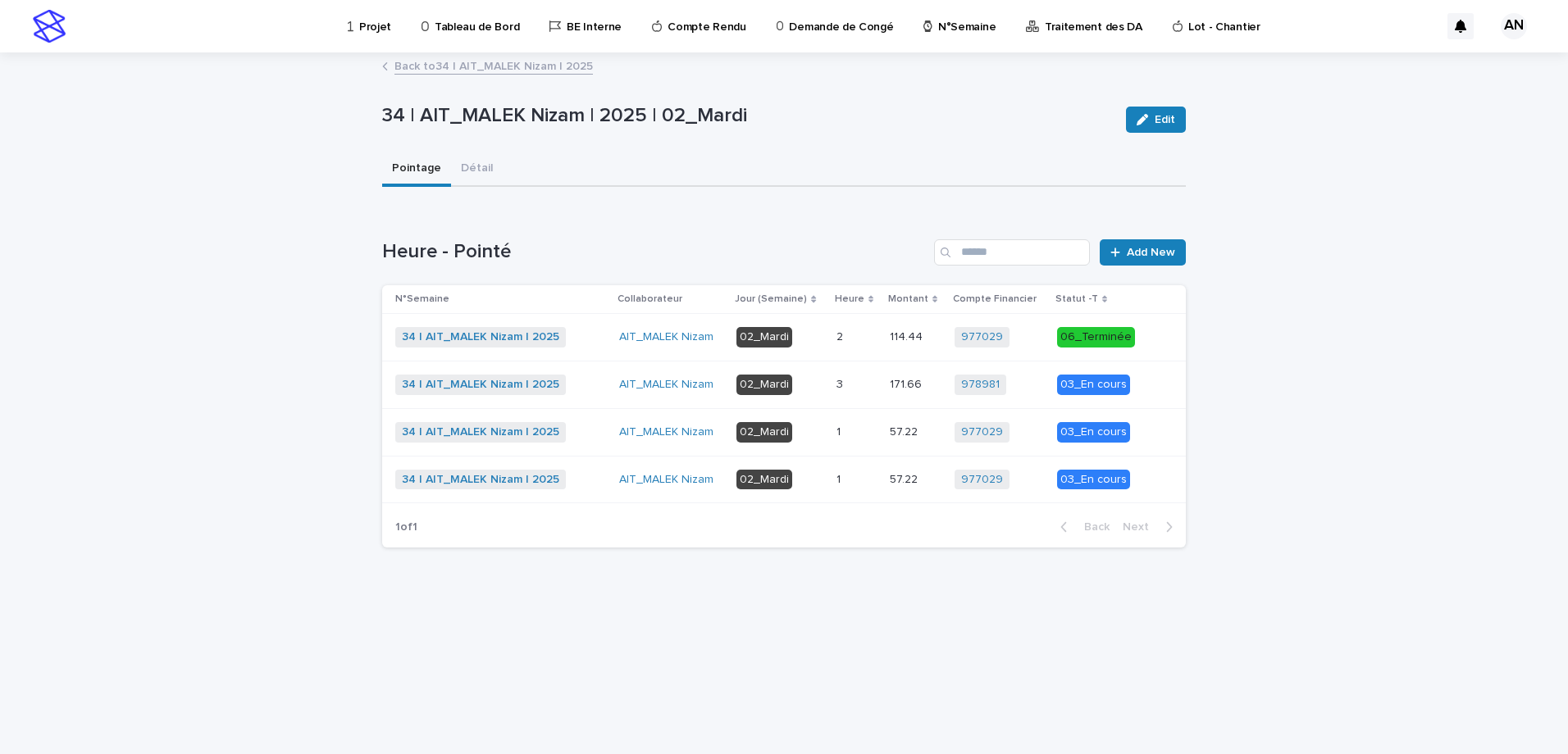
click at [862, 387] on p at bounding box center [857, 385] width 40 height 14
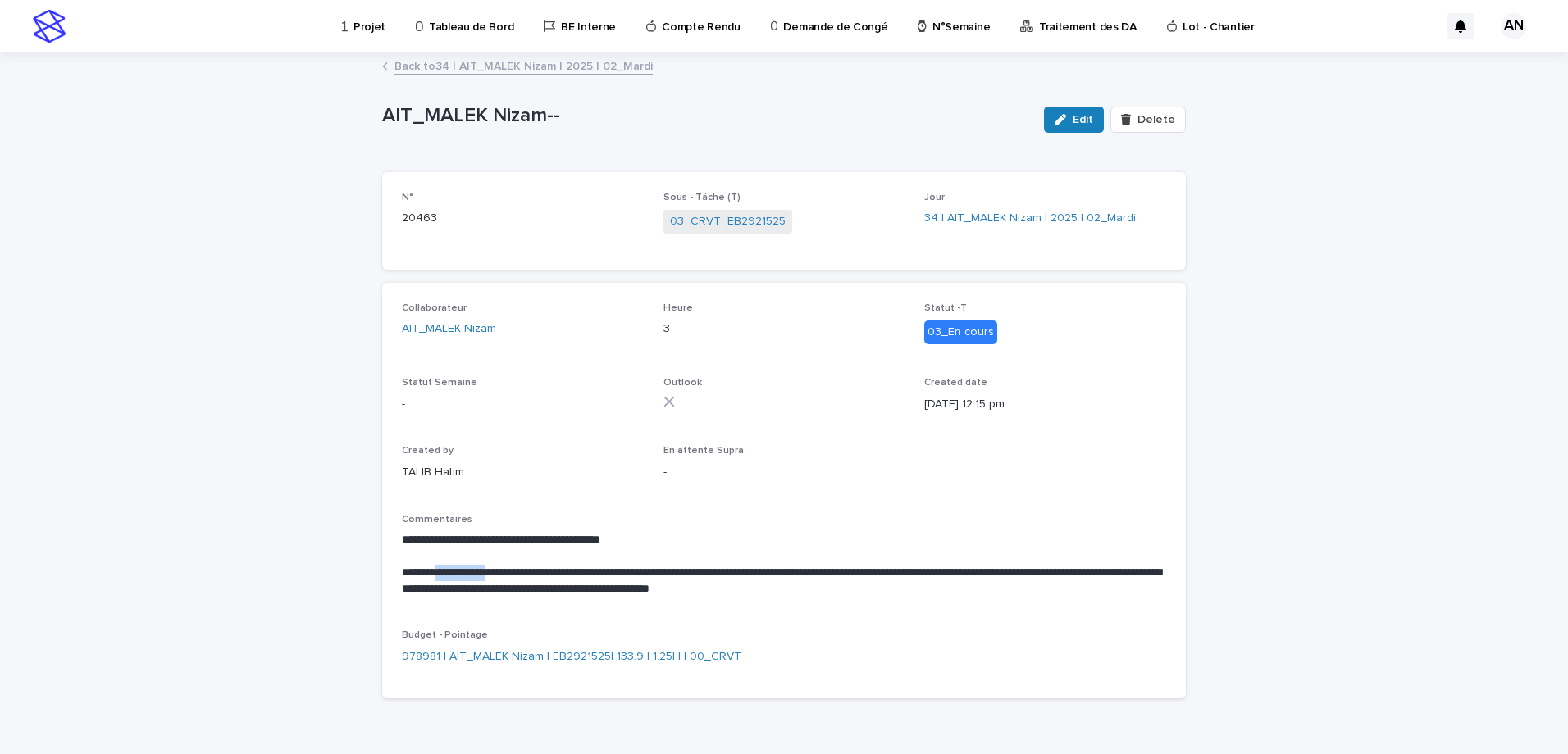
drag, startPoint x: 506, startPoint y: 575, endPoint x: 436, endPoint y: 569, distance: 70.3
click at [436, 569] on p "**********" at bounding box center [783, 581] width 764 height 33
copy p "**********"
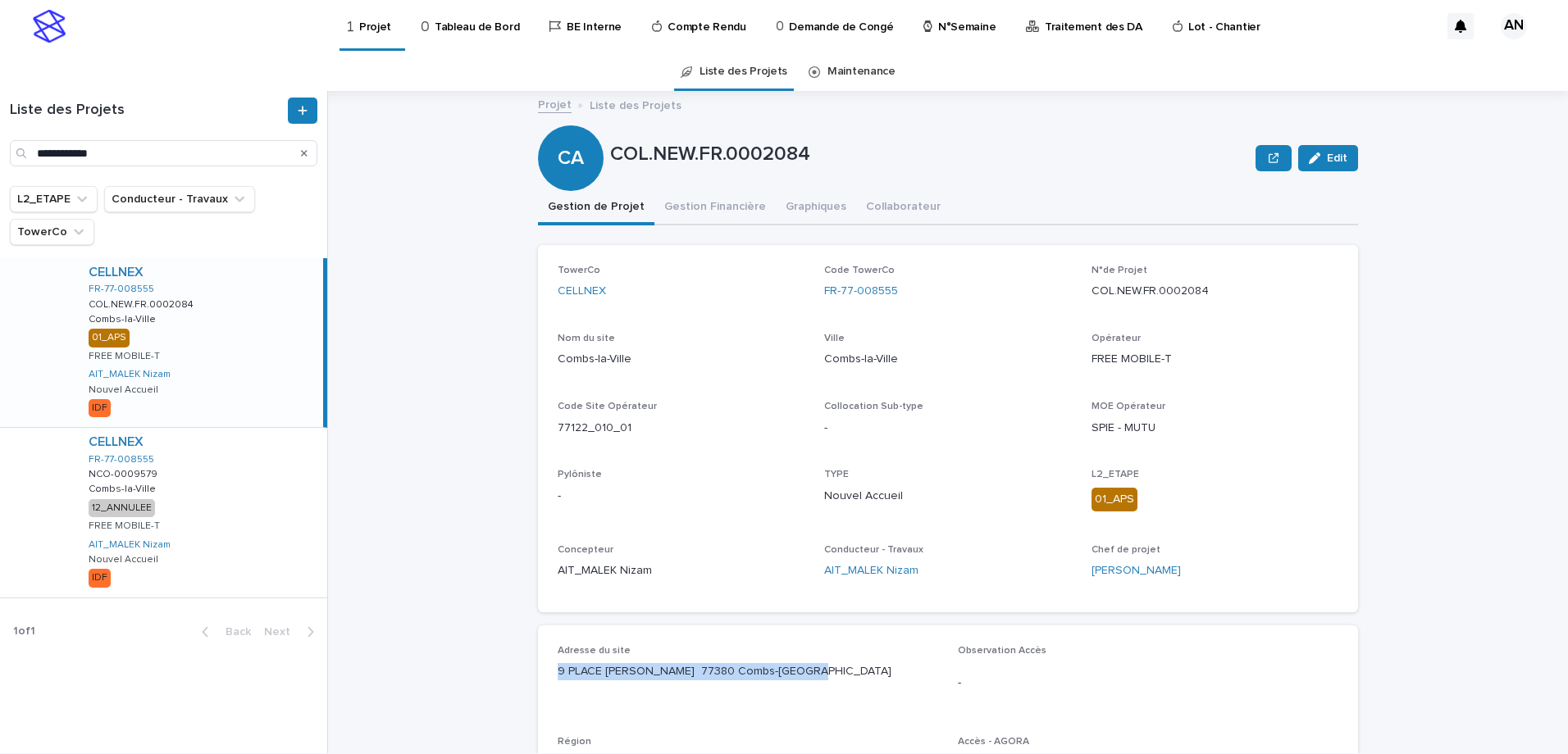
drag, startPoint x: 306, startPoint y: 154, endPoint x: 265, endPoint y: 162, distance: 41.8
click at [305, 155] on icon "Search" at bounding box center [304, 154] width 7 height 7
click at [149, 156] on input "Search" at bounding box center [164, 153] width 307 height 26
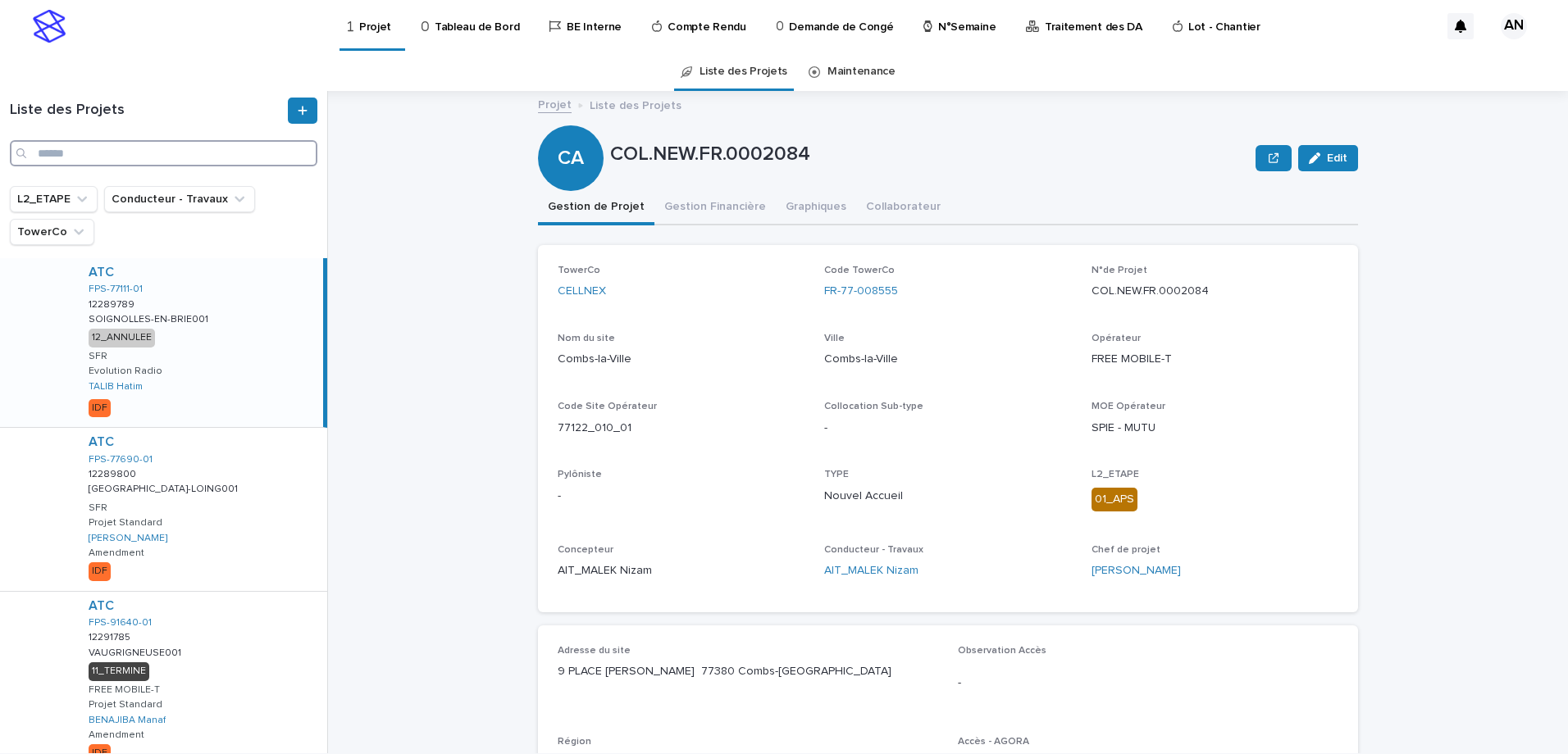
paste input "**********"
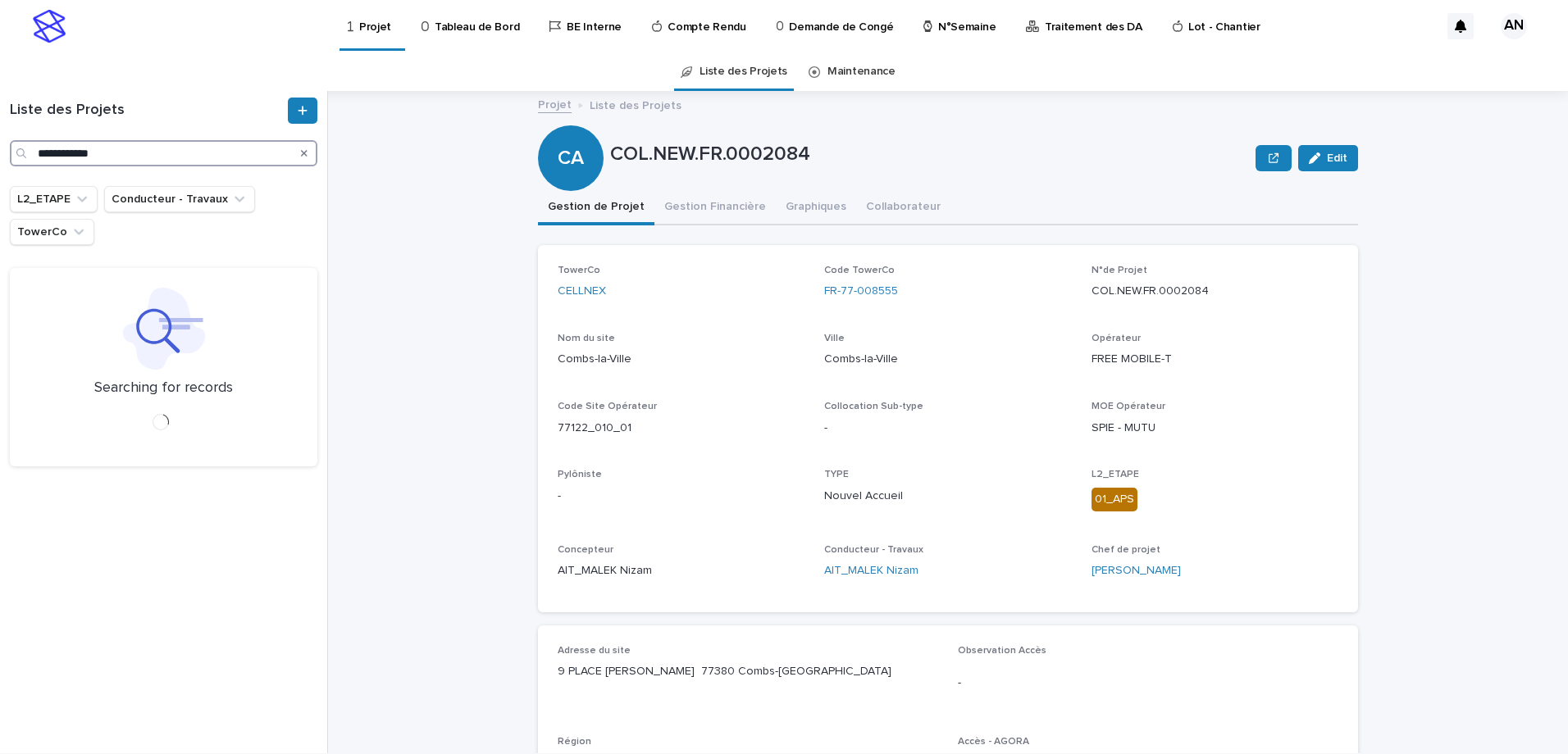
type input "**********"
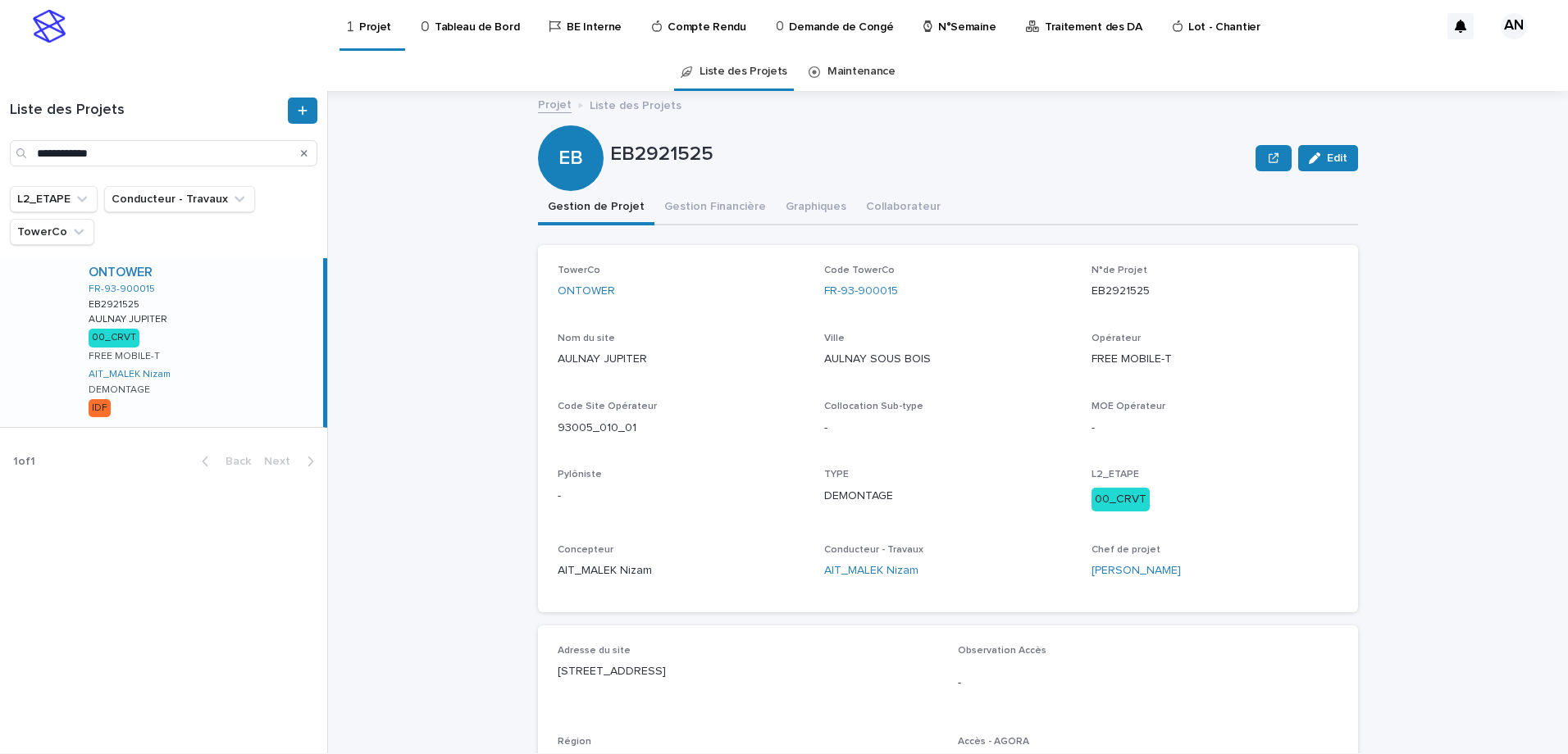
scroll to position [82, 0]
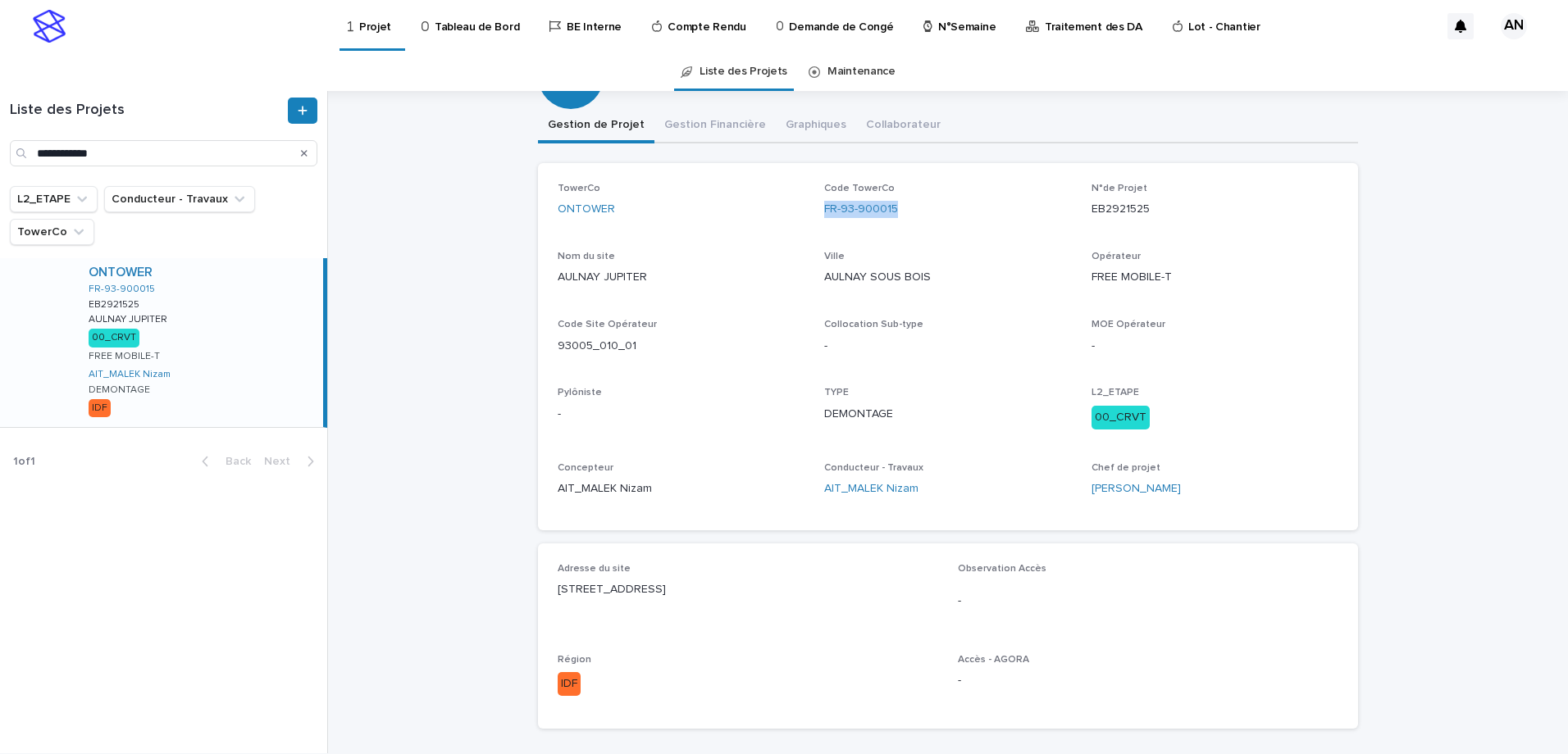
drag, startPoint x: 908, startPoint y: 206, endPoint x: 812, endPoint y: 220, distance: 97.0
click at [812, 220] on div "TowerCo ONTOWER Code TowerCo FR-93-900015 N°de Projet EB2921525 Nom du site AUL…" at bounding box center [948, 347] width 781 height 328
copy link "FR-93-900015"
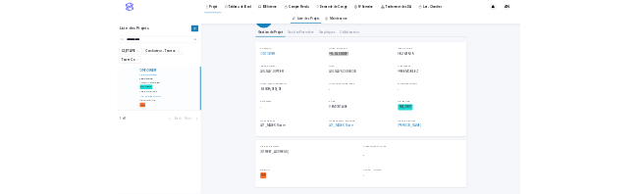
scroll to position [0, 0]
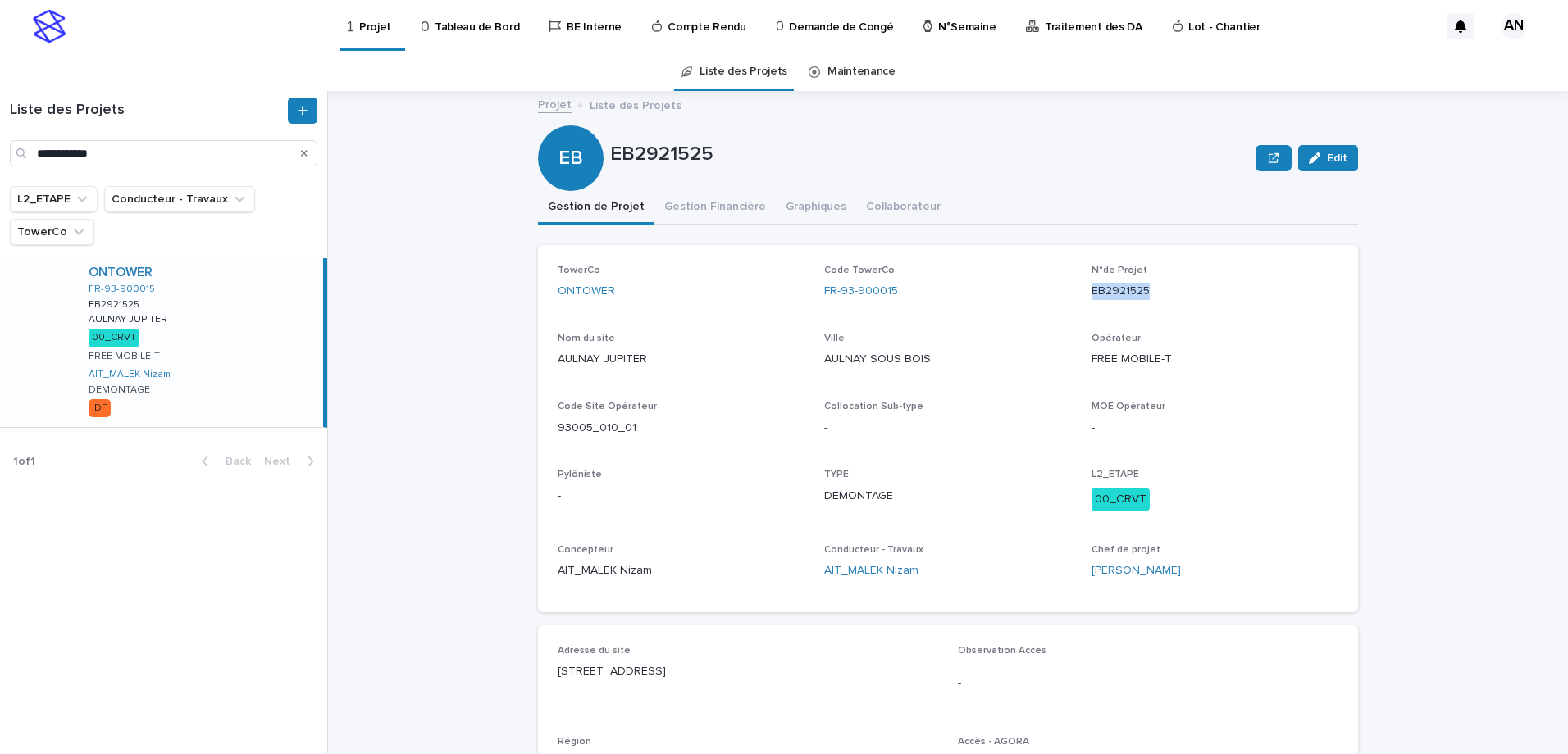
drag, startPoint x: 1151, startPoint y: 287, endPoint x: 1087, endPoint y: 302, distance: 65.7
click at [1091, 302] on div "N°de Projet EB2921525" at bounding box center [1215, 289] width 247 height 48
copy p "EB2921525"
drag, startPoint x: 667, startPoint y: 428, endPoint x: 547, endPoint y: 431, distance: 120.0
click at [547, 431] on div "TowerCo ONTOWER Code TowerCo FR-93-900015 N°de Projet EB2921525 Nom du site AUL…" at bounding box center [948, 429] width 820 height 367
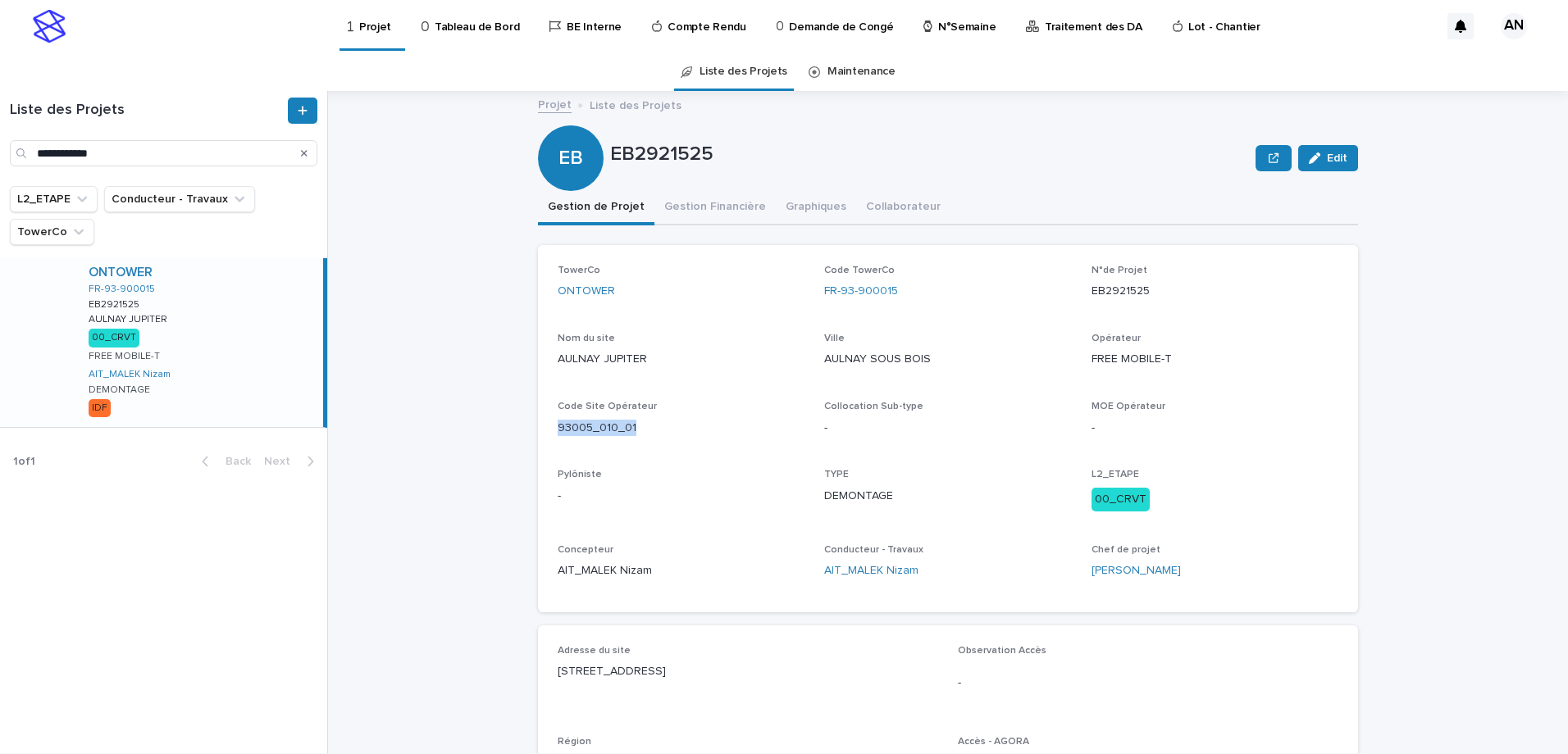
copy p "93005_010_01"
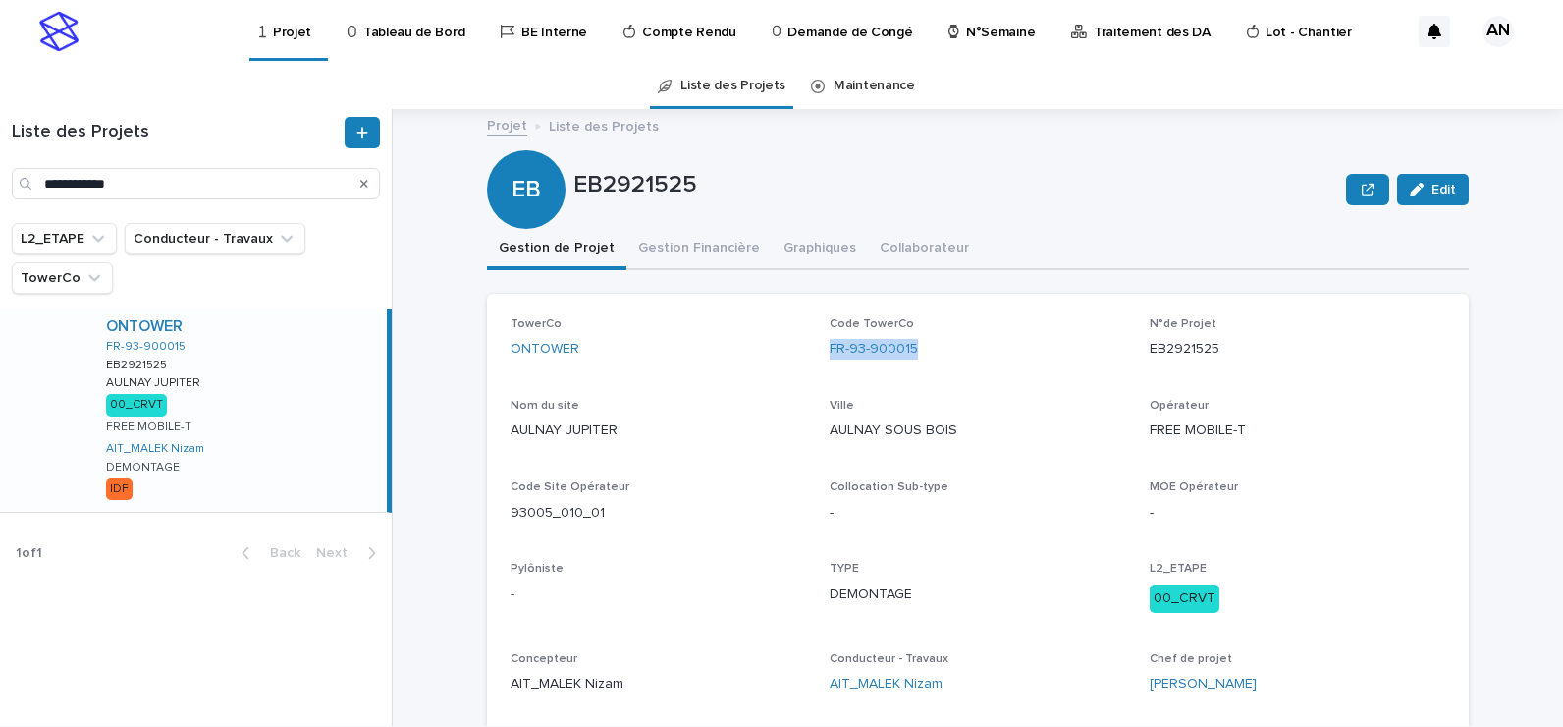
drag, startPoint x: 917, startPoint y: 353, endPoint x: 825, endPoint y: 368, distance: 93.6
click at [830, 368] on div "Code TowerCo FR-93-900015" at bounding box center [978, 346] width 296 height 58
copy link "FR-93-900015"
drag, startPoint x: 630, startPoint y: 515, endPoint x: 501, endPoint y: 525, distance: 130.1
click at [501, 525] on div "TowerCo ONTOWER Code TowerCo FR-93-900015 N°de Projet EB2921525 Nom du site AUL…" at bounding box center [978, 514] width 982 height 440
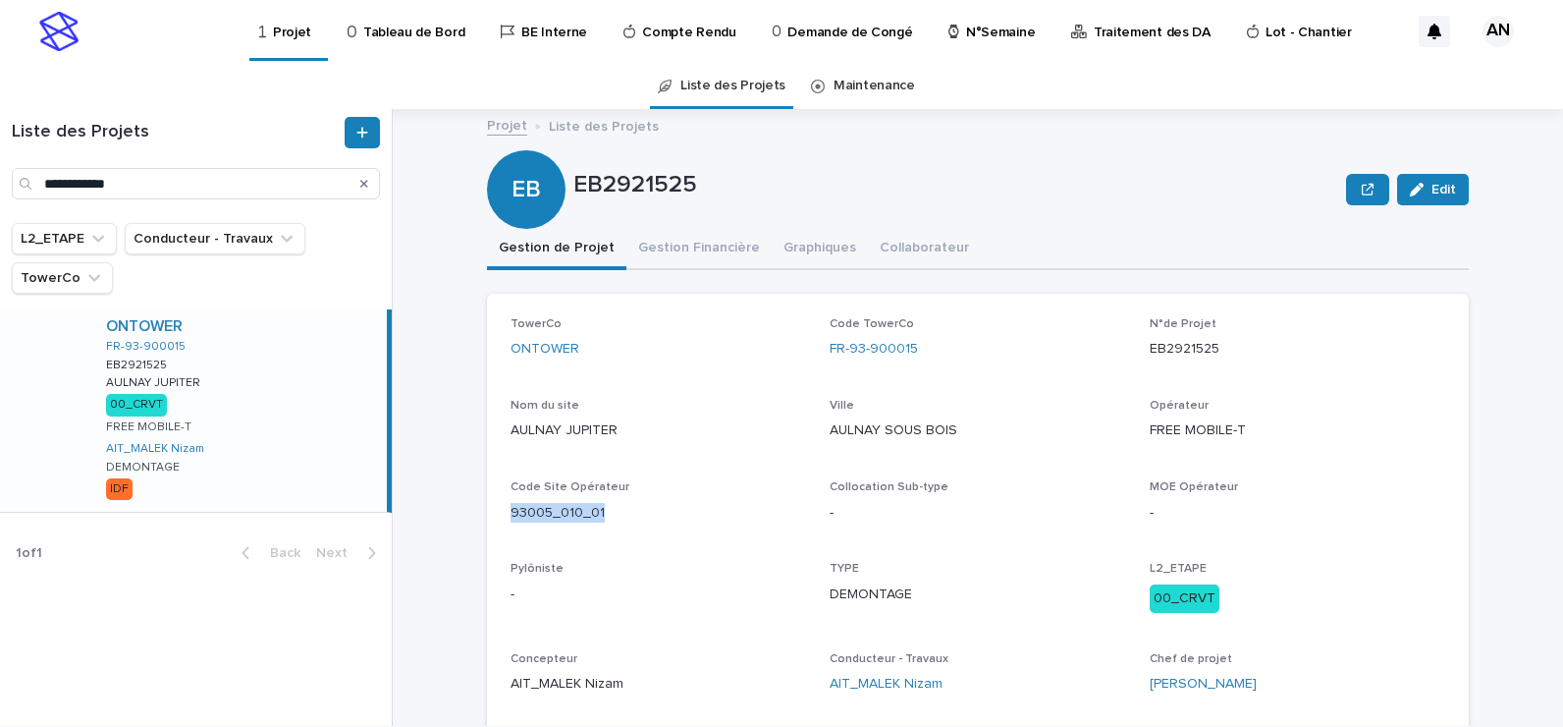
copy p "93005_010_01"
drag, startPoint x: 986, startPoint y: 426, endPoint x: 818, endPoint y: 439, distance: 168.4
click at [818, 439] on div "TowerCo ONTOWER Code TowerCo FR-93-900015 N°de Projet EB2921525 Nom du site AUL…" at bounding box center [978, 513] width 935 height 393
copy p "AULNAY SOUS BOIS"
drag, startPoint x: 1212, startPoint y: 355, endPoint x: 1145, endPoint y: 368, distance: 68.2
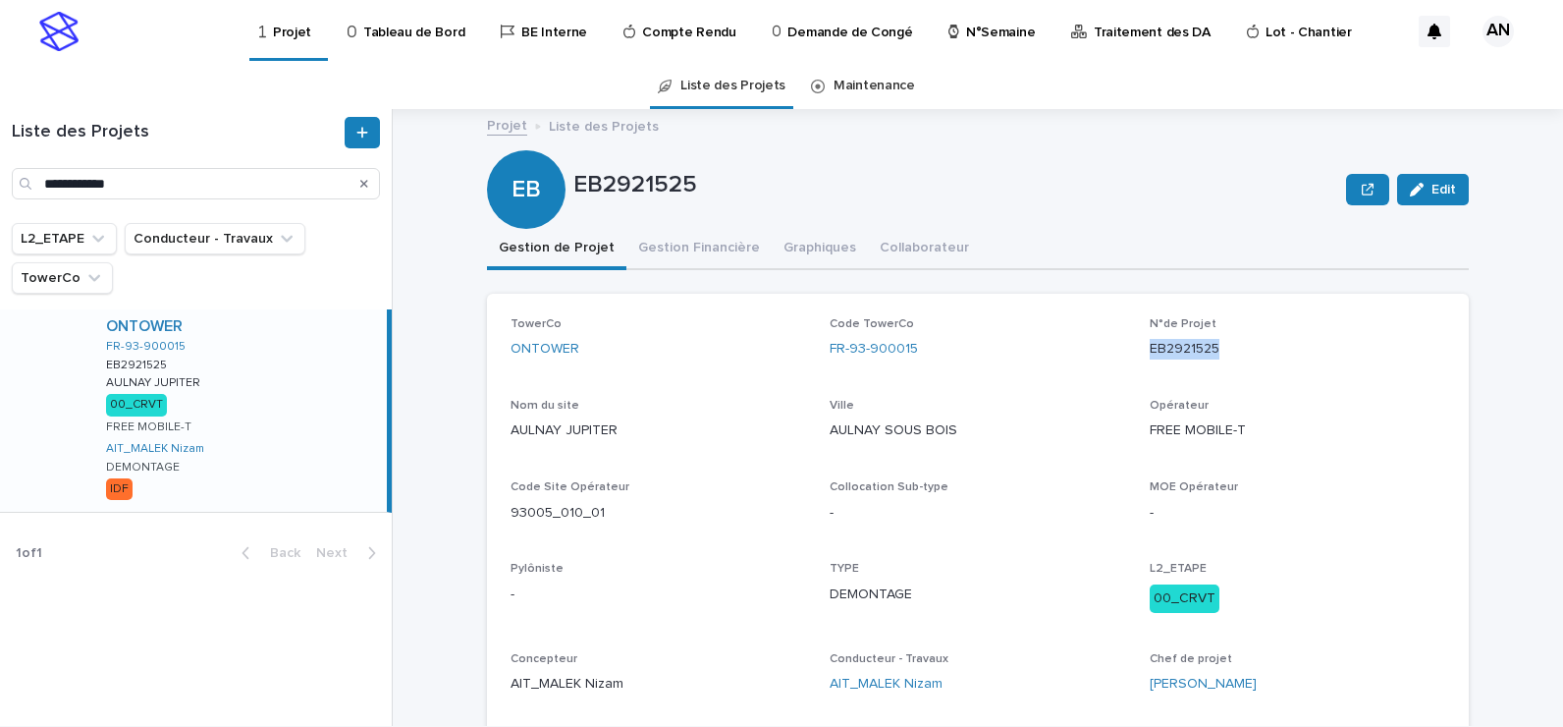
click at [1150, 368] on div "N°de Projet EB2921525" at bounding box center [1298, 346] width 296 height 58
copy p "EB2921525"
